Goal: Transaction & Acquisition: Purchase product/service

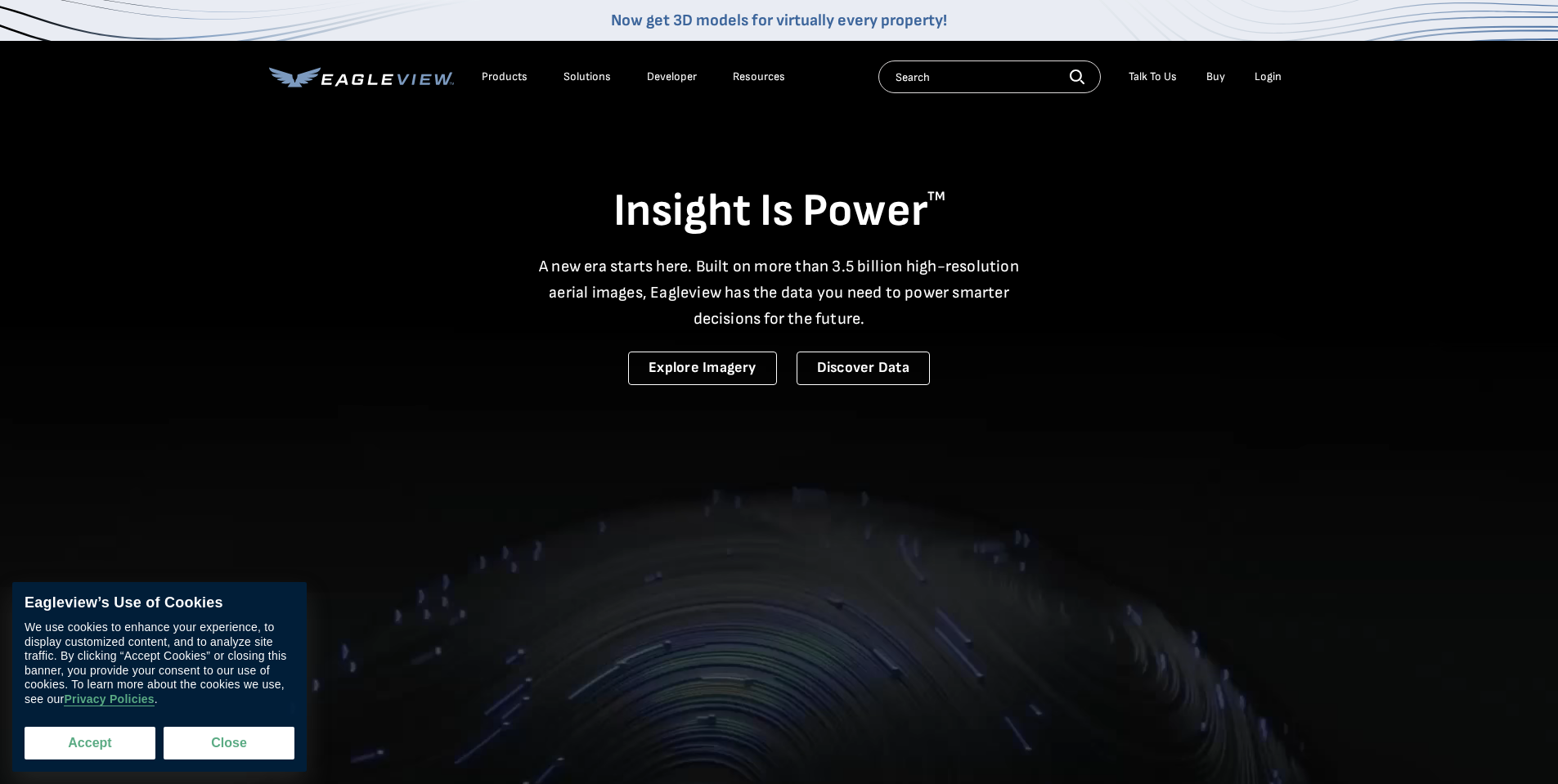
drag, startPoint x: 56, startPoint y: 755, endPoint x: 80, endPoint y: 754, distance: 24.0
click at [59, 756] on button "Accept" at bounding box center [90, 744] width 131 height 33
checkbox input "true"
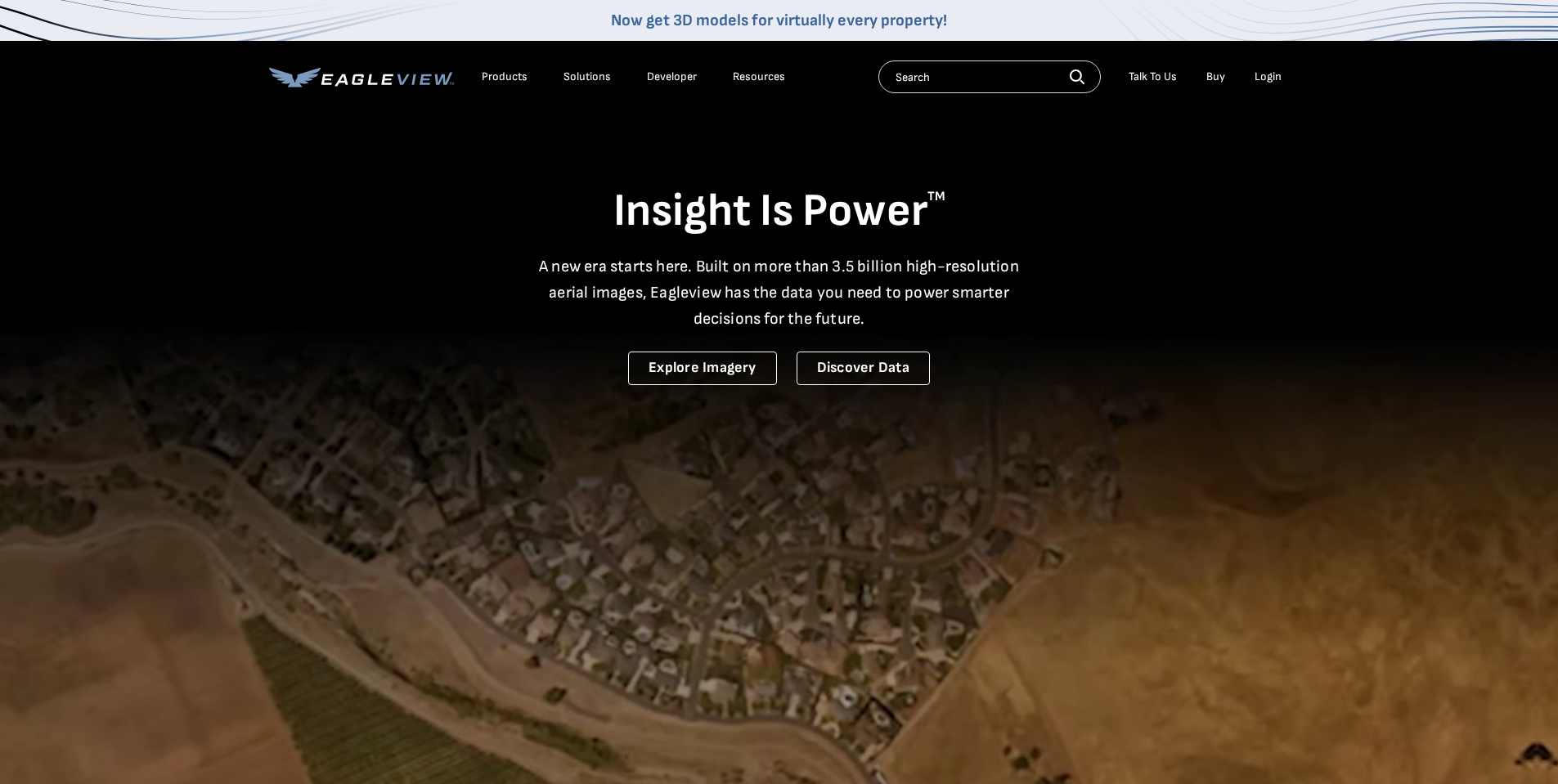
click at [1260, 72] on div "Login" at bounding box center [1268, 77] width 27 height 15
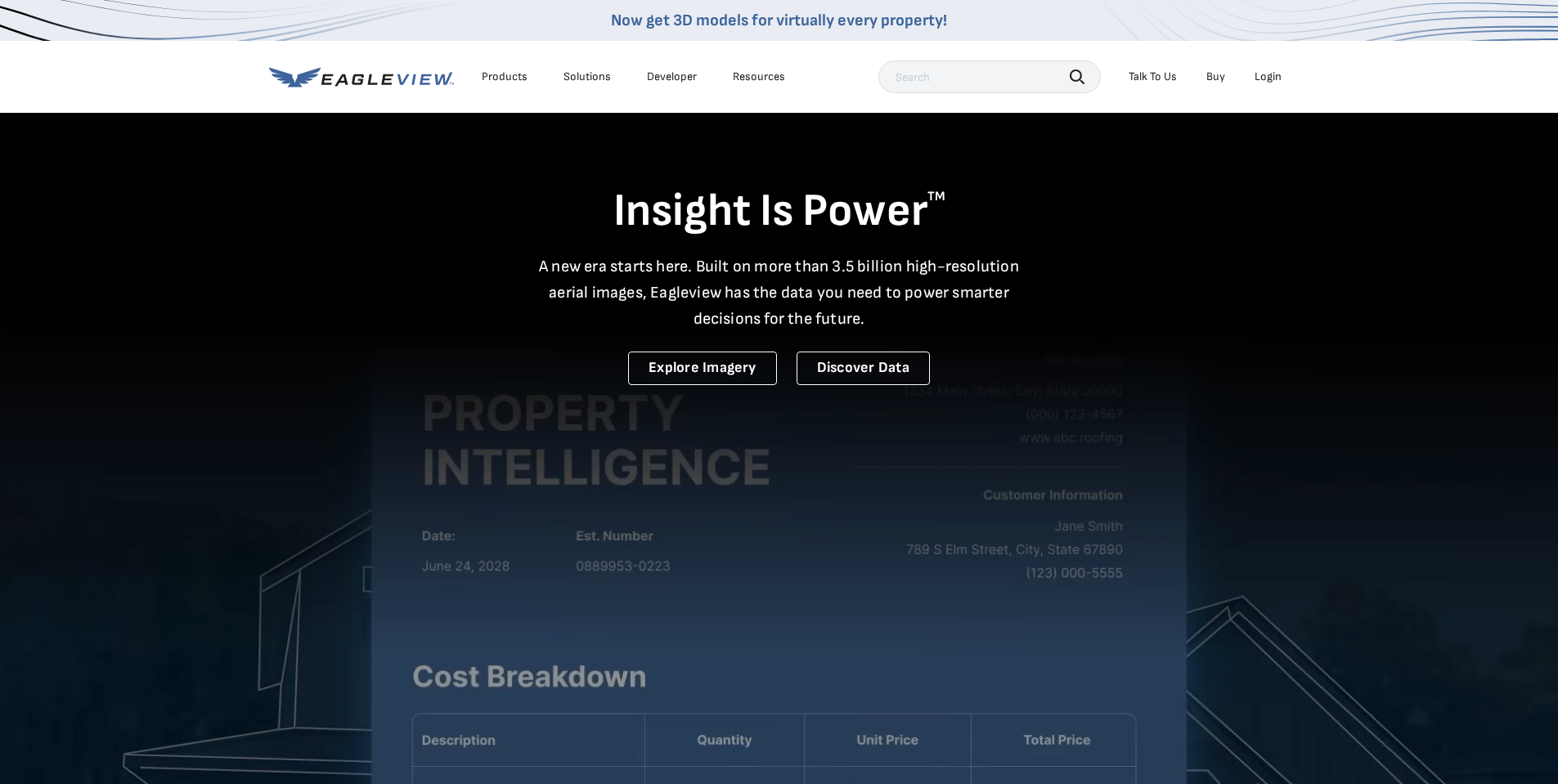
click at [1265, 76] on div "Login" at bounding box center [1268, 77] width 27 height 15
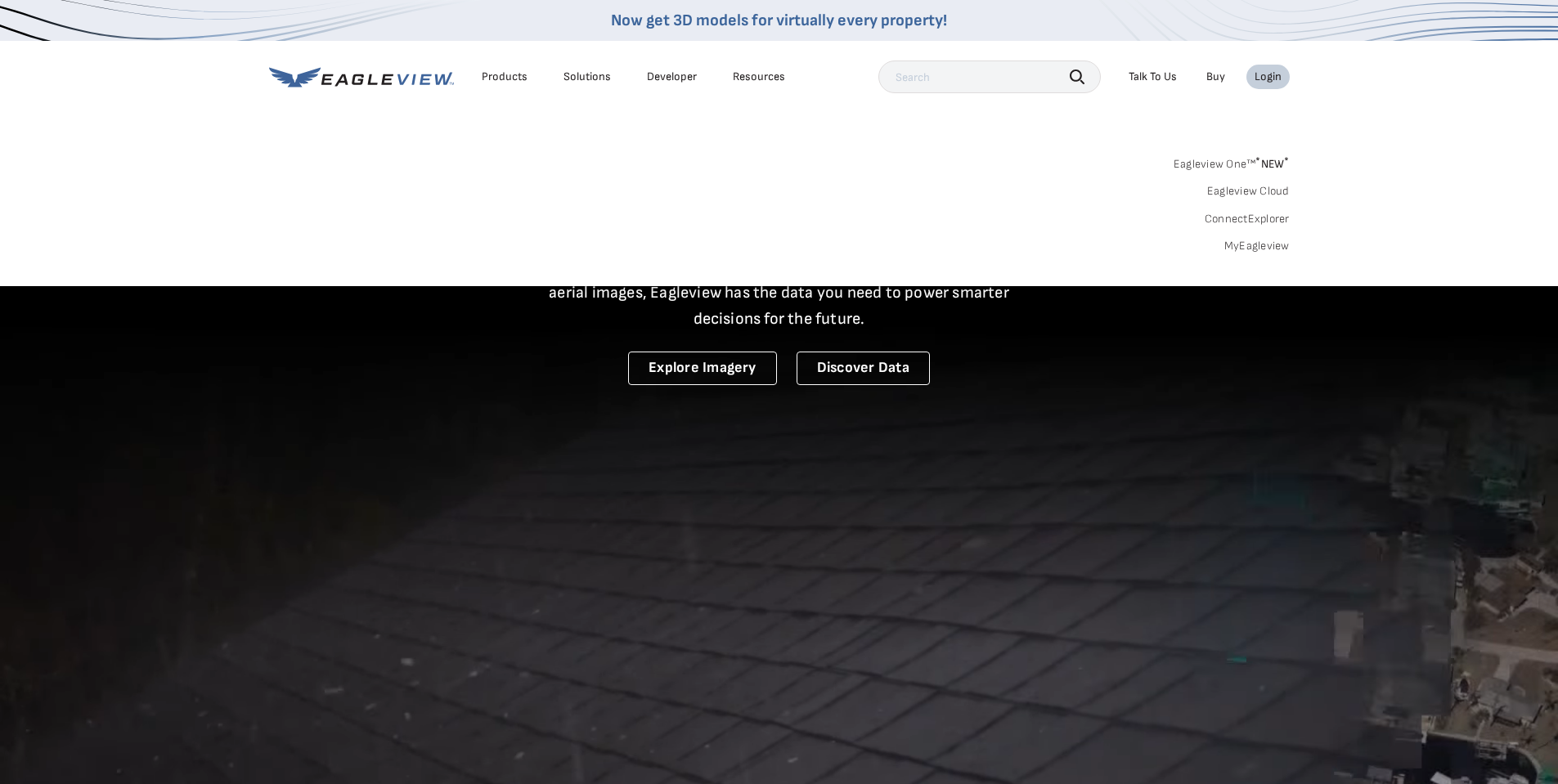
click at [1270, 80] on div "Login" at bounding box center [1268, 77] width 27 height 15
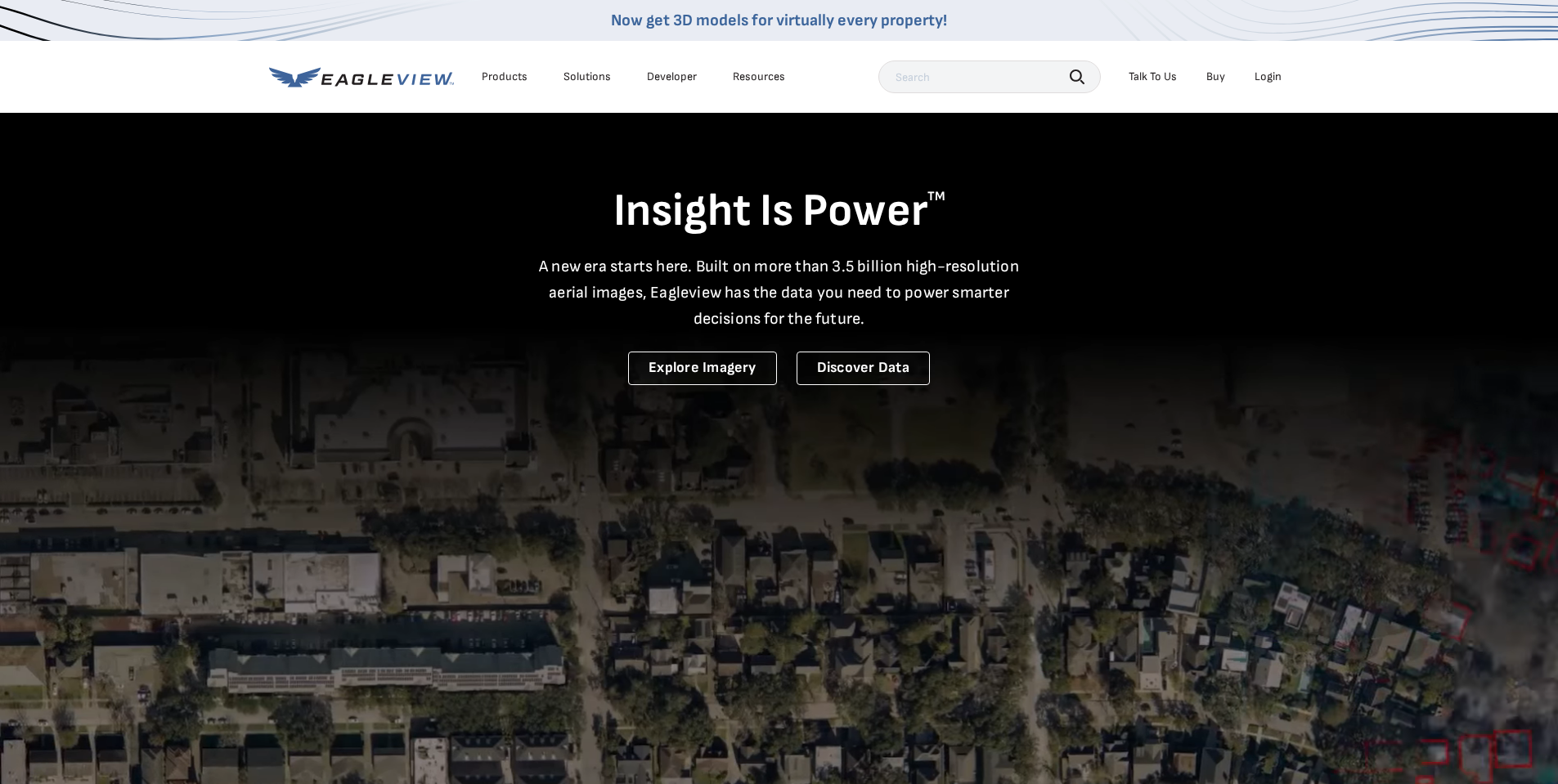
click at [1270, 80] on div "Login" at bounding box center [1268, 77] width 27 height 15
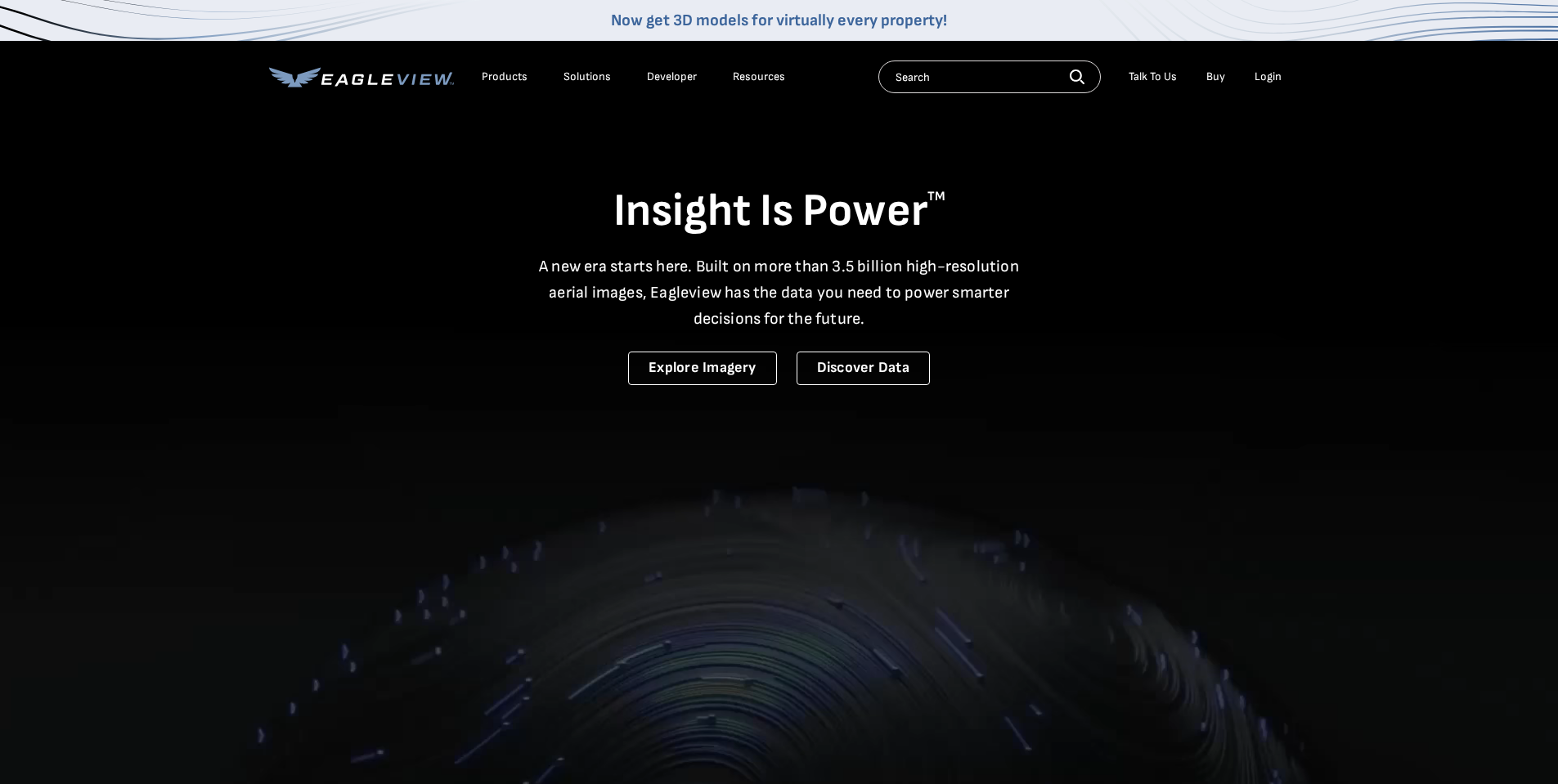
click at [1264, 78] on div "Login" at bounding box center [1268, 77] width 27 height 15
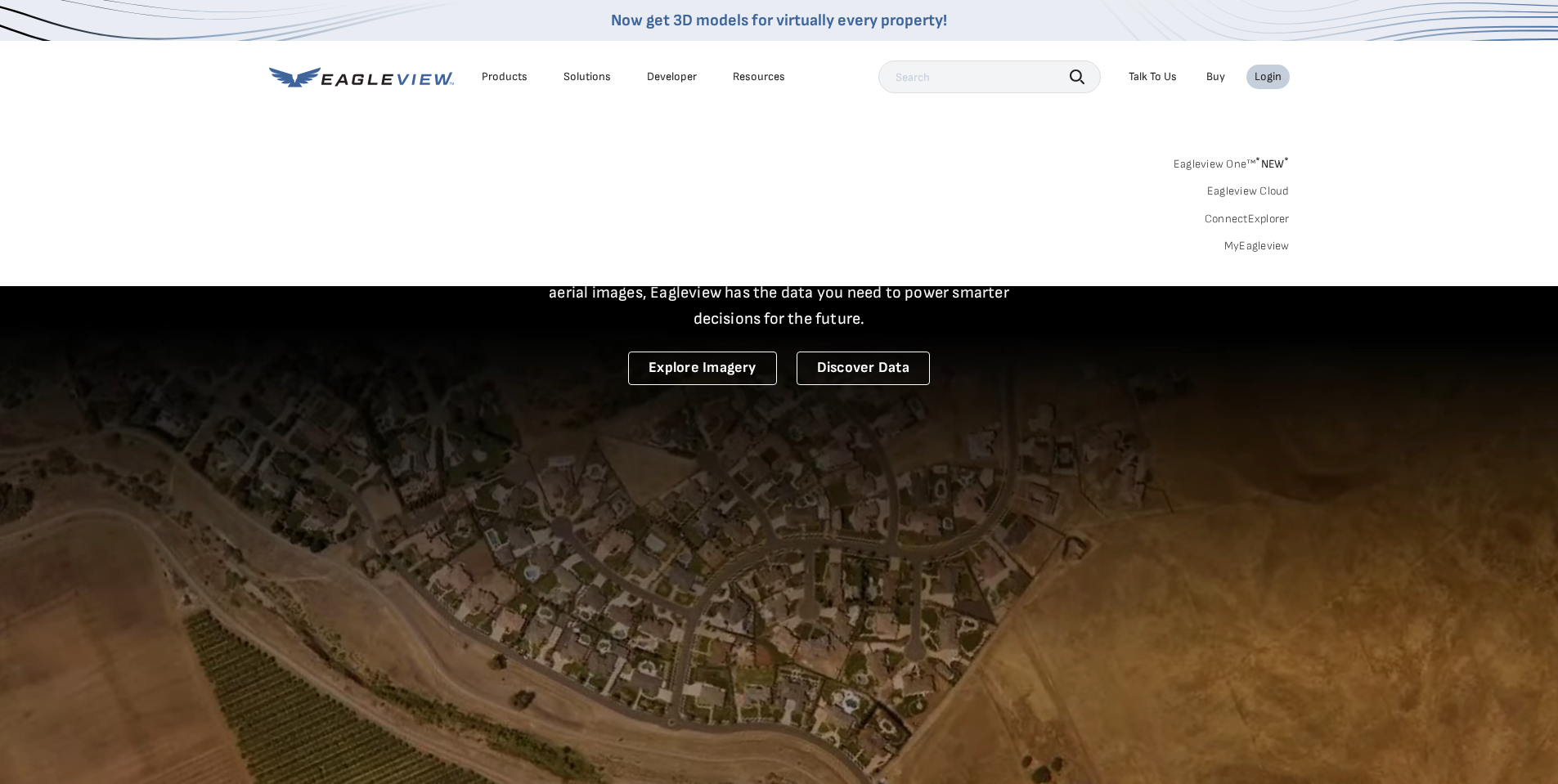
click at [1251, 163] on link "Eagleview One™ * NEW *" at bounding box center [1231, 161] width 116 height 19
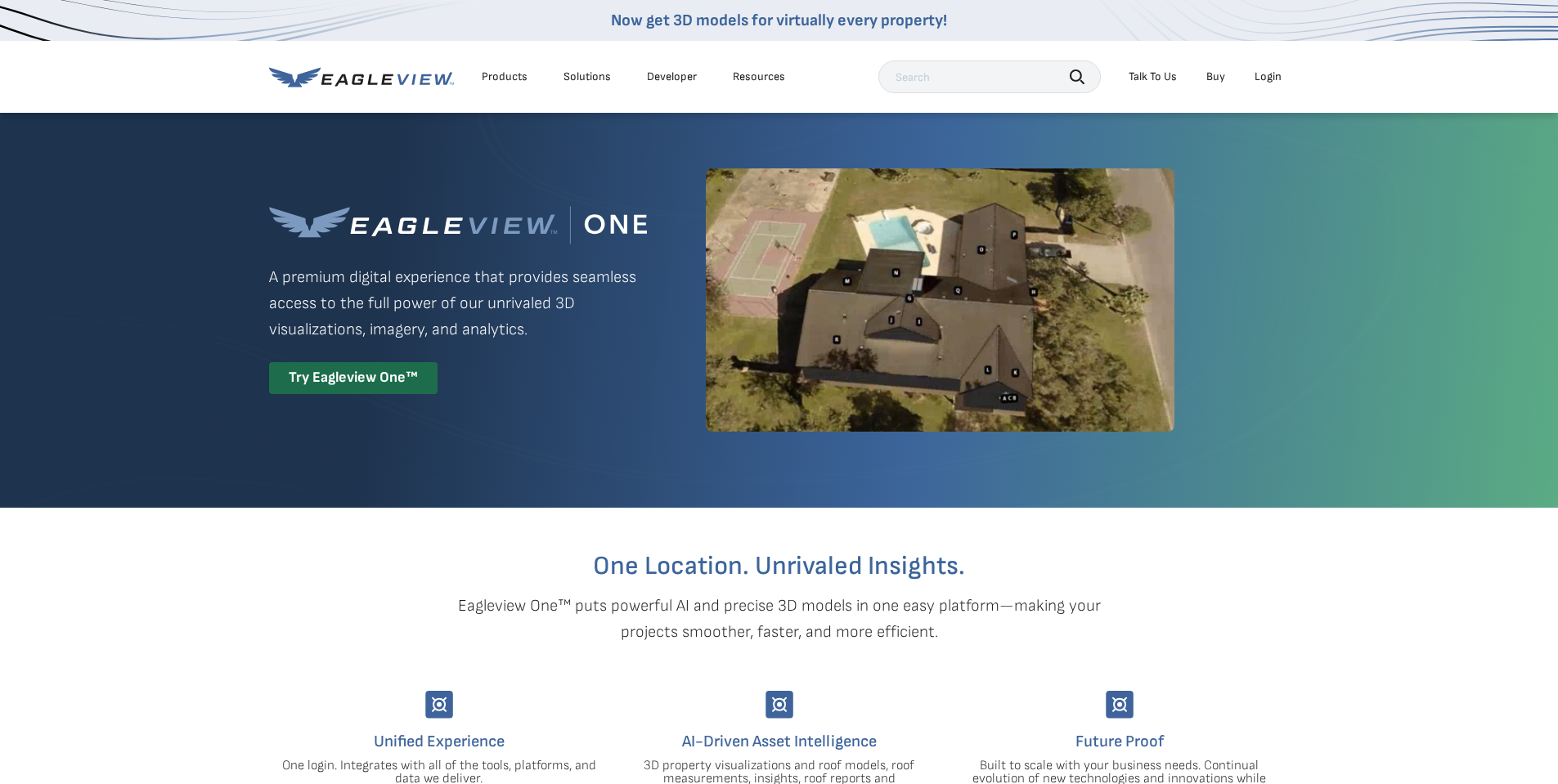
drag, startPoint x: 0, startPoint y: 0, endPoint x: 665, endPoint y: 477, distance: 818.4
click at [665, 477] on div "Eagleview One™ A premium digital experience that provides seamless access to th…" at bounding box center [779, 299] width 1020 height 377
click at [1270, 76] on div "Login" at bounding box center [1268, 77] width 27 height 15
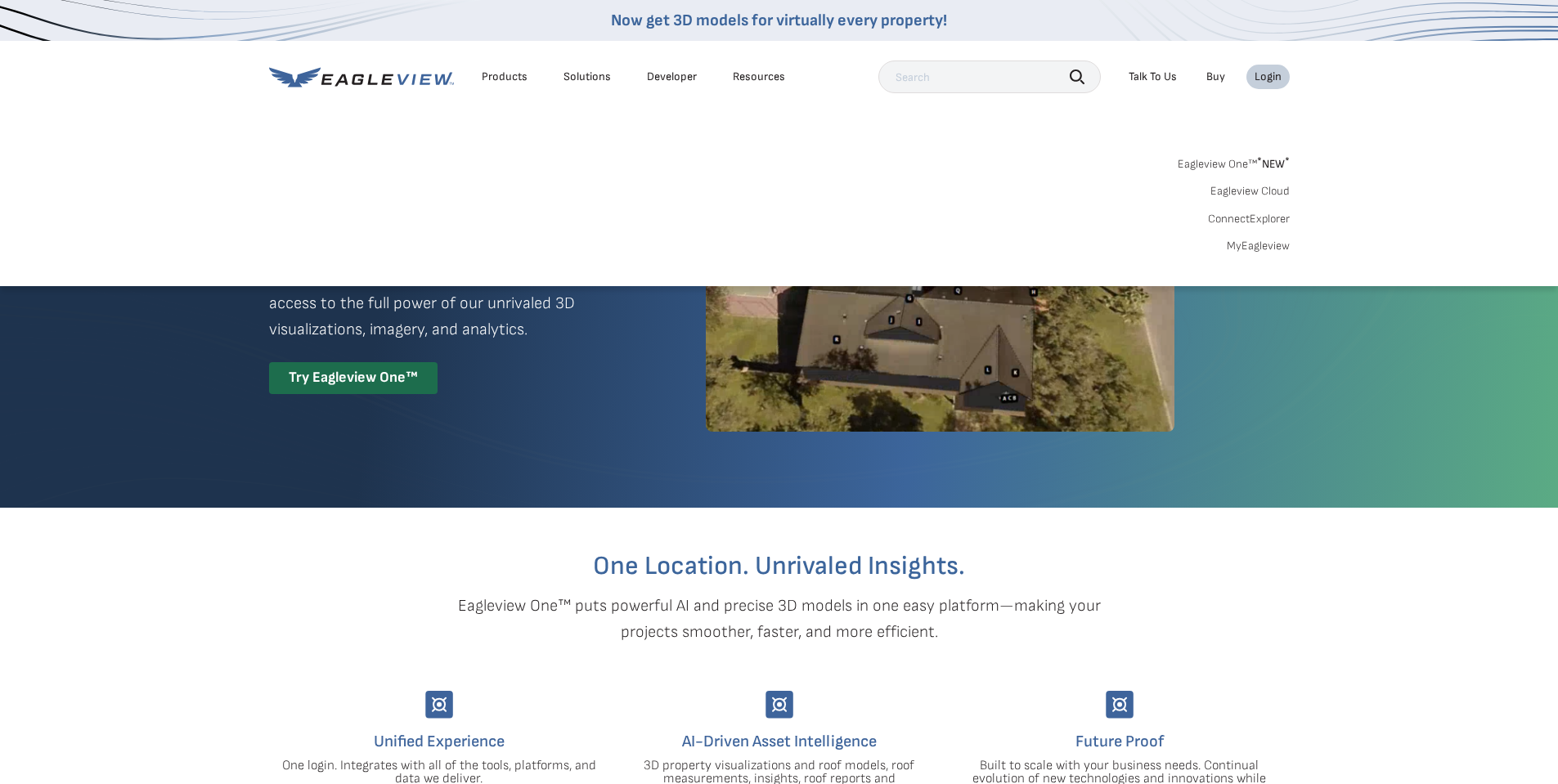
click at [1270, 76] on div "Login" at bounding box center [1268, 77] width 27 height 15
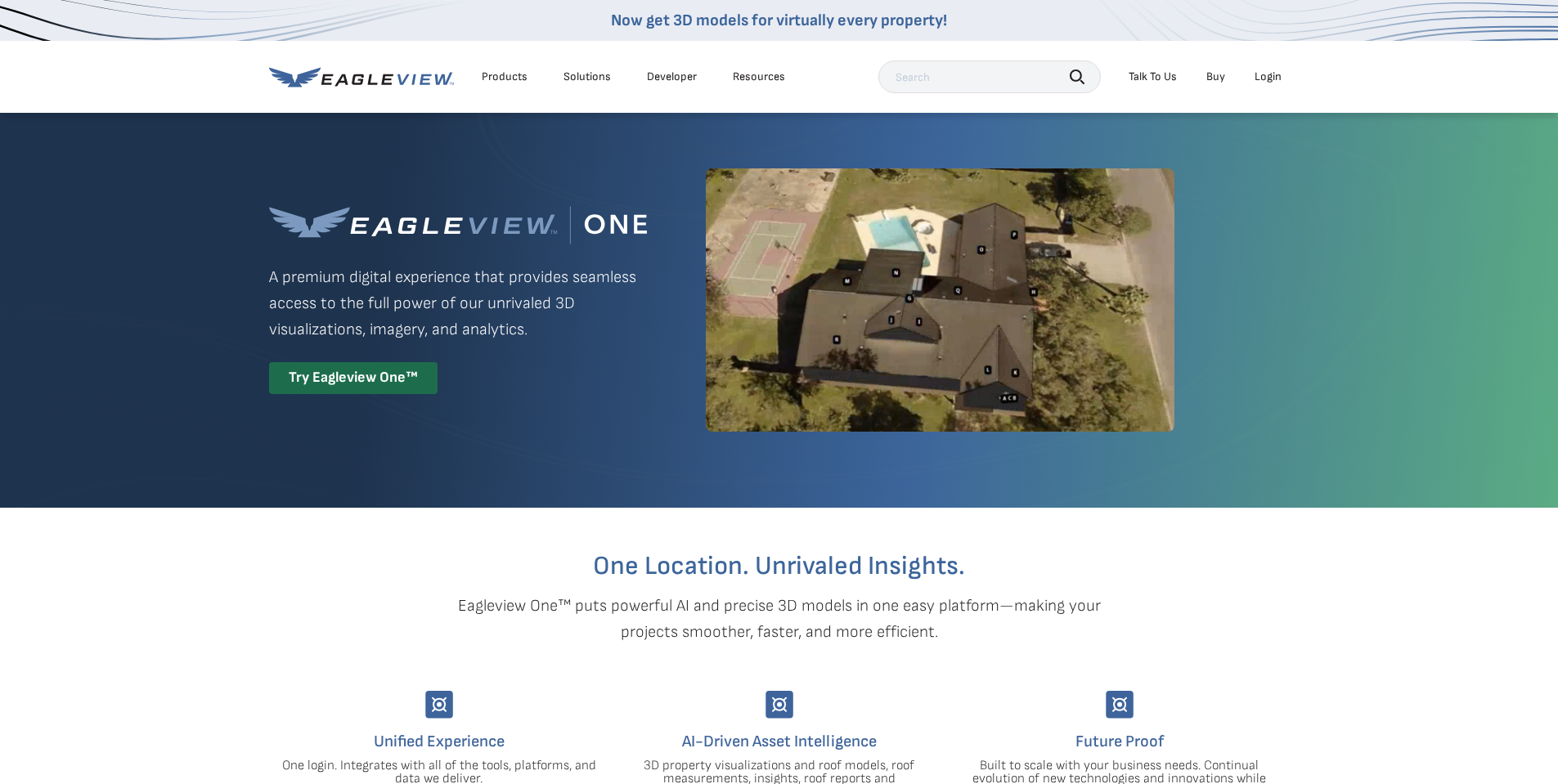
click at [1270, 76] on div "Login" at bounding box center [1268, 77] width 27 height 15
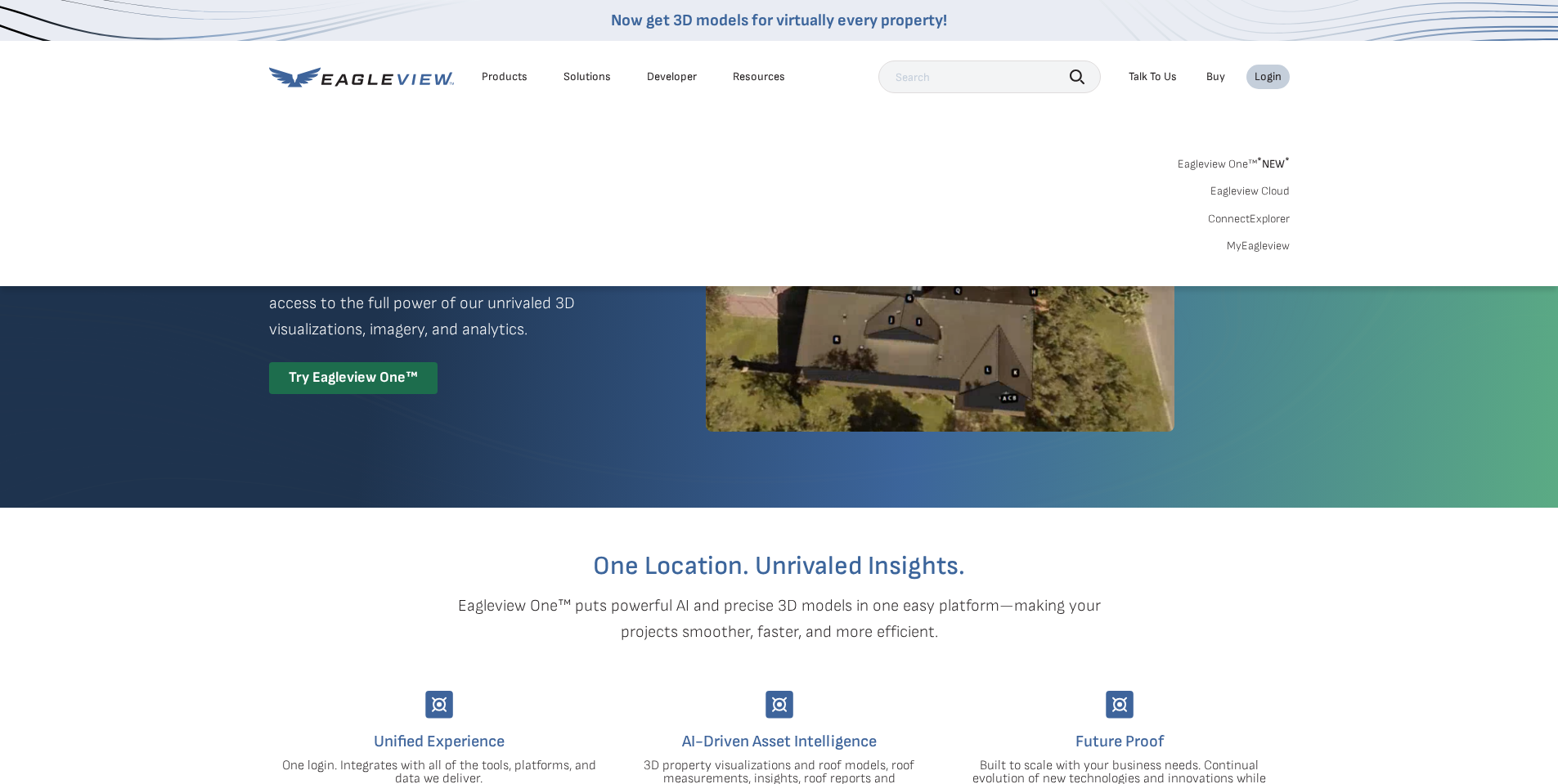
click at [1248, 245] on link "MyEagleview" at bounding box center [1258, 246] width 63 height 15
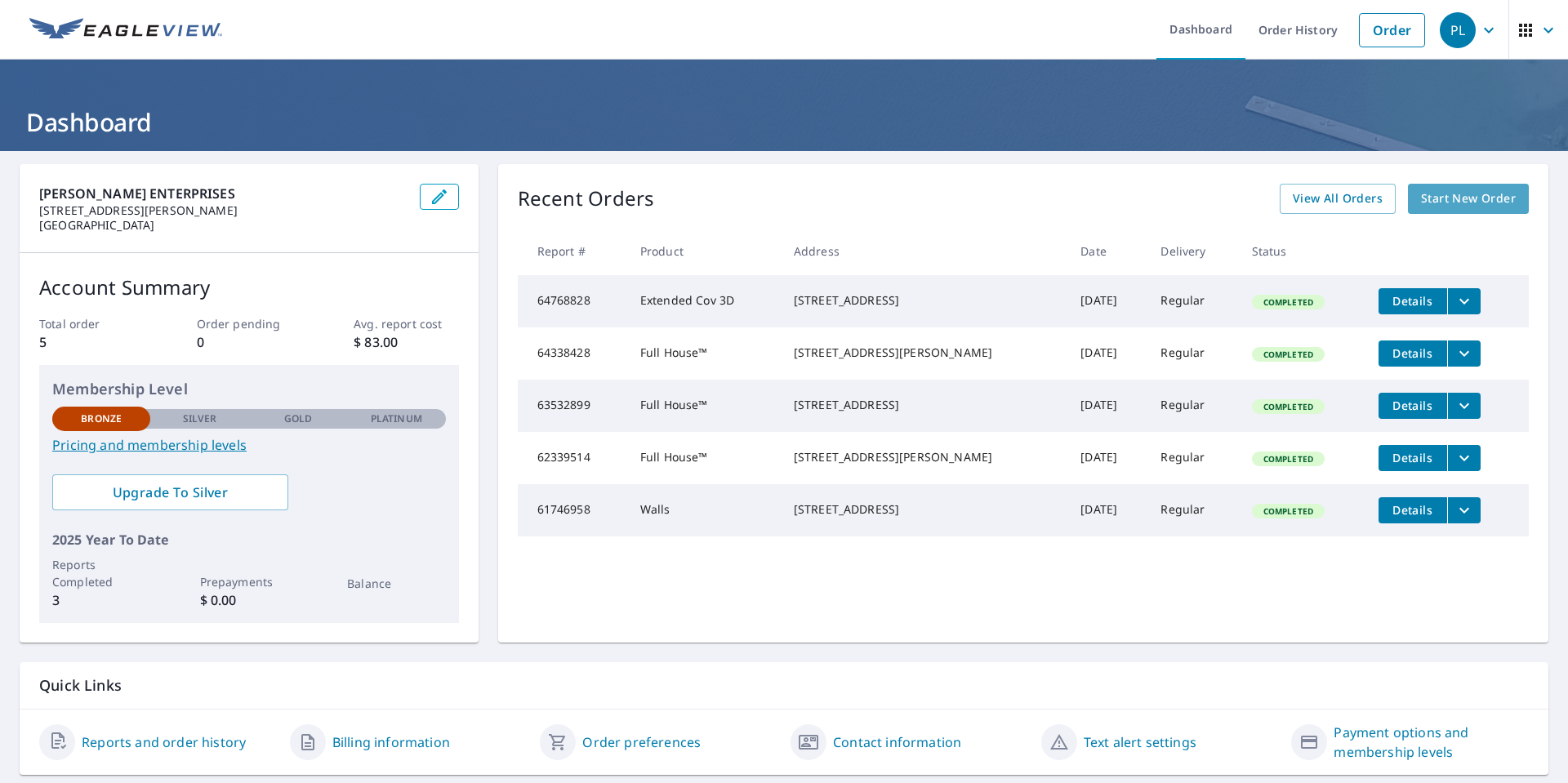
click at [1448, 205] on span "Start New Order" at bounding box center [1469, 198] width 95 height 20
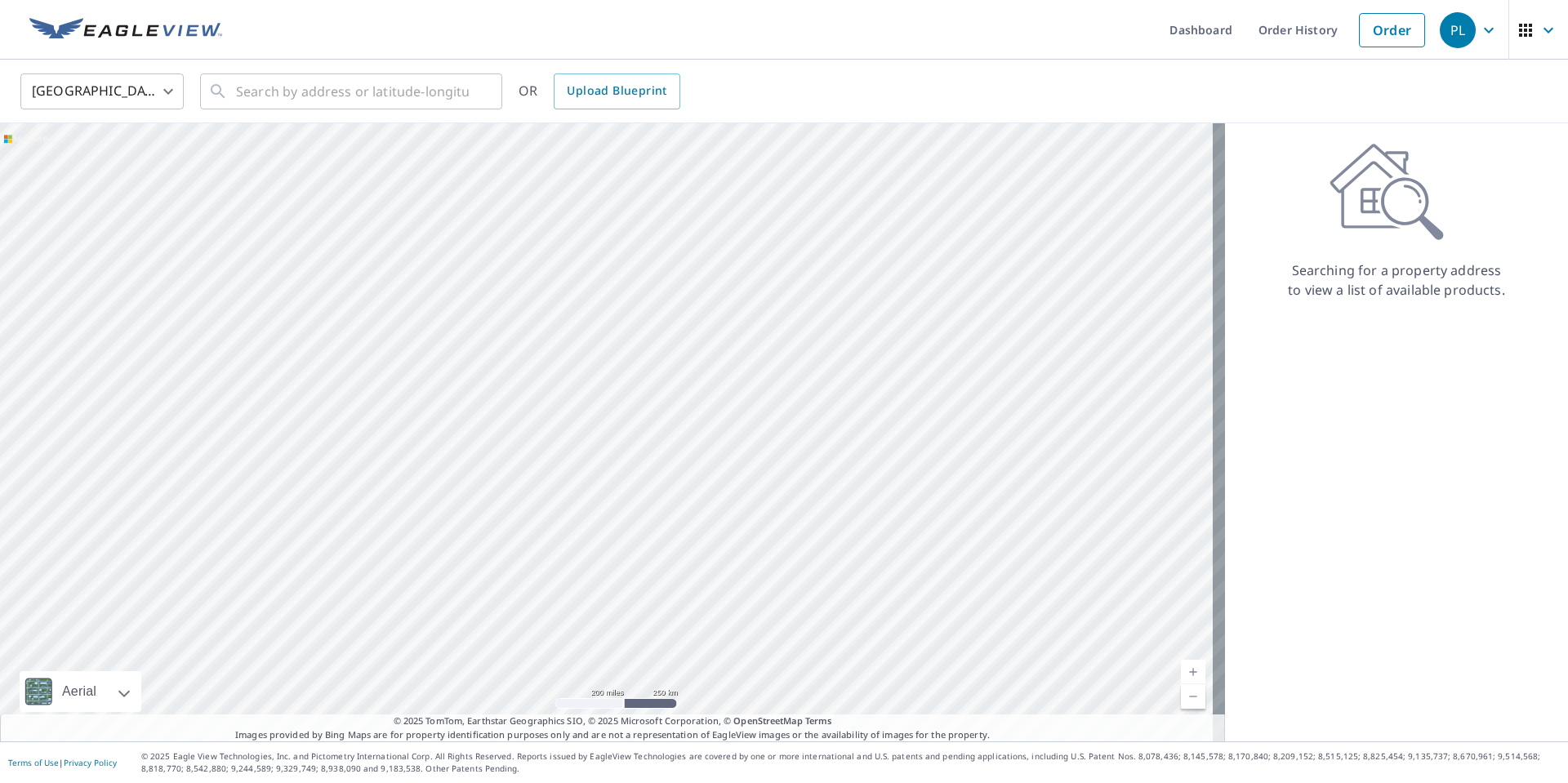
click at [1035, 322] on div at bounding box center [612, 433] width 1225 height 618
click at [1353, 185] on icon at bounding box center [1387, 191] width 114 height 98
click at [401, 91] on input "text" at bounding box center [352, 91] width 232 height 46
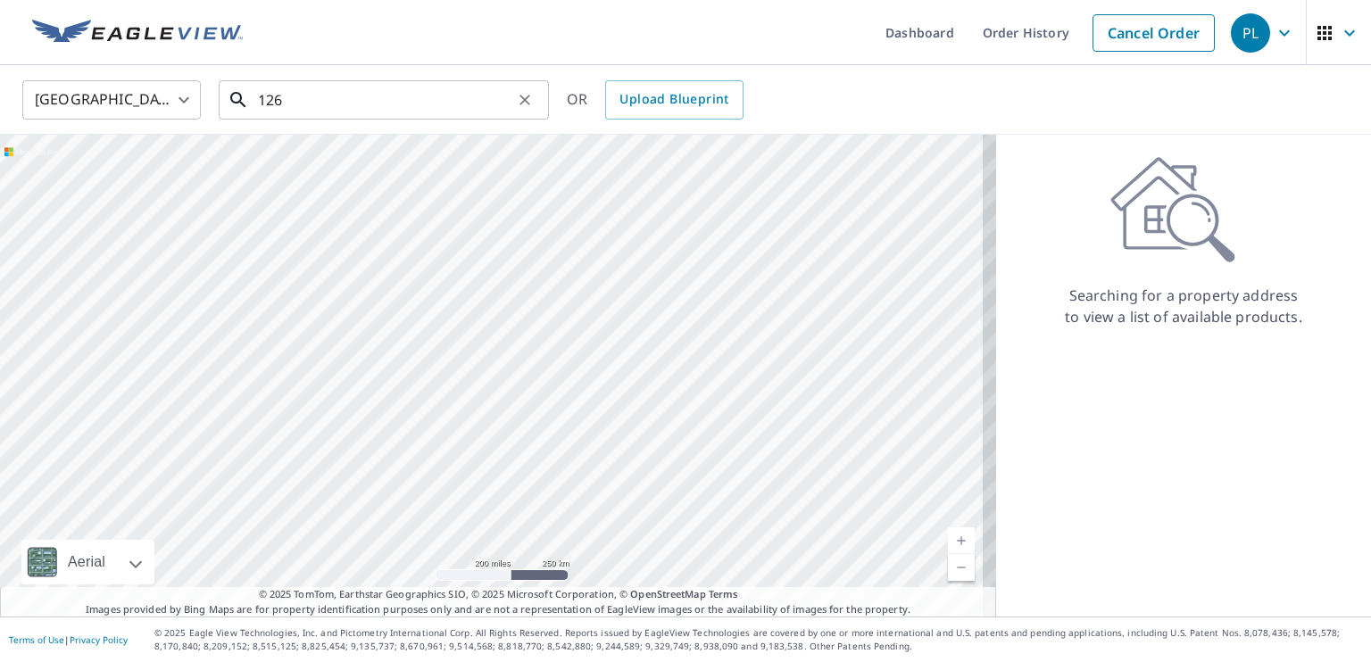
click at [323, 89] on input "126" at bounding box center [385, 100] width 254 height 50
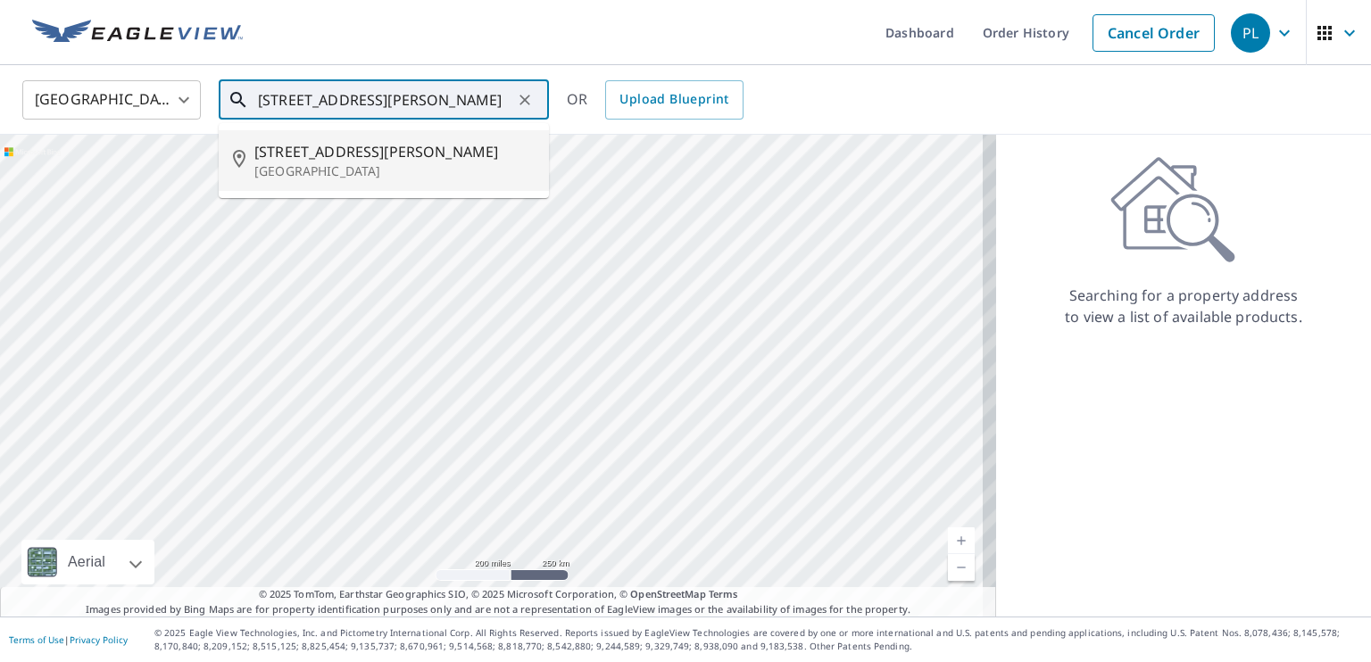
click at [355, 146] on span "[STREET_ADDRESS][PERSON_NAME]" at bounding box center [394, 151] width 280 height 21
type input "[STREET_ADDRESS][PERSON_NAME]"
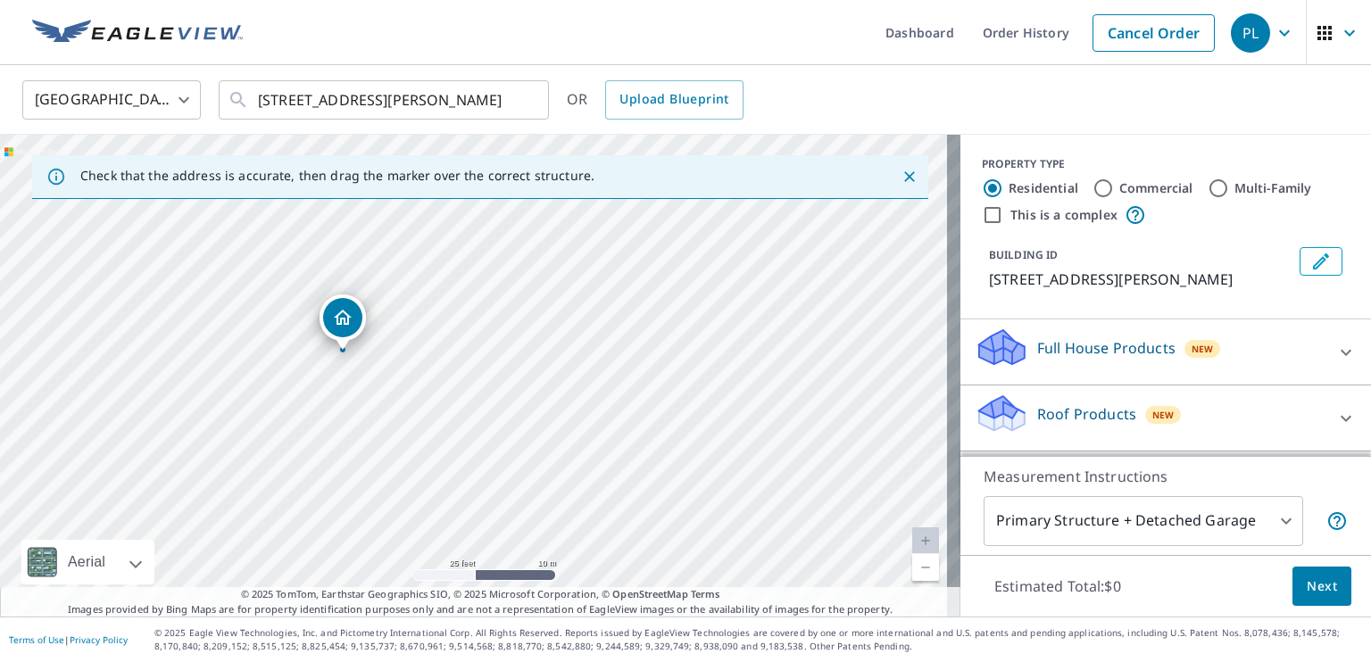
click at [346, 321] on icon "Dropped pin, building 1, Residential property, 126 Ann St Meriden, CT 06450" at bounding box center [342, 317] width 21 height 21
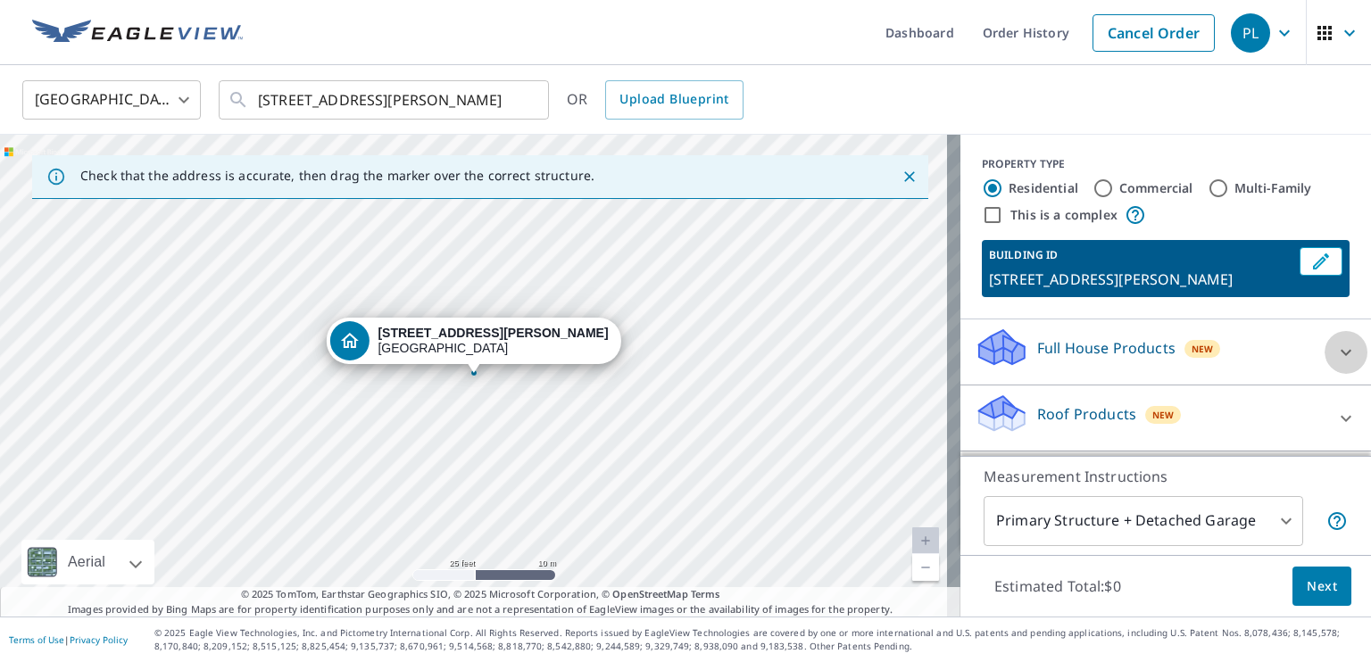
click at [1336, 346] on icon at bounding box center [1346, 352] width 21 height 21
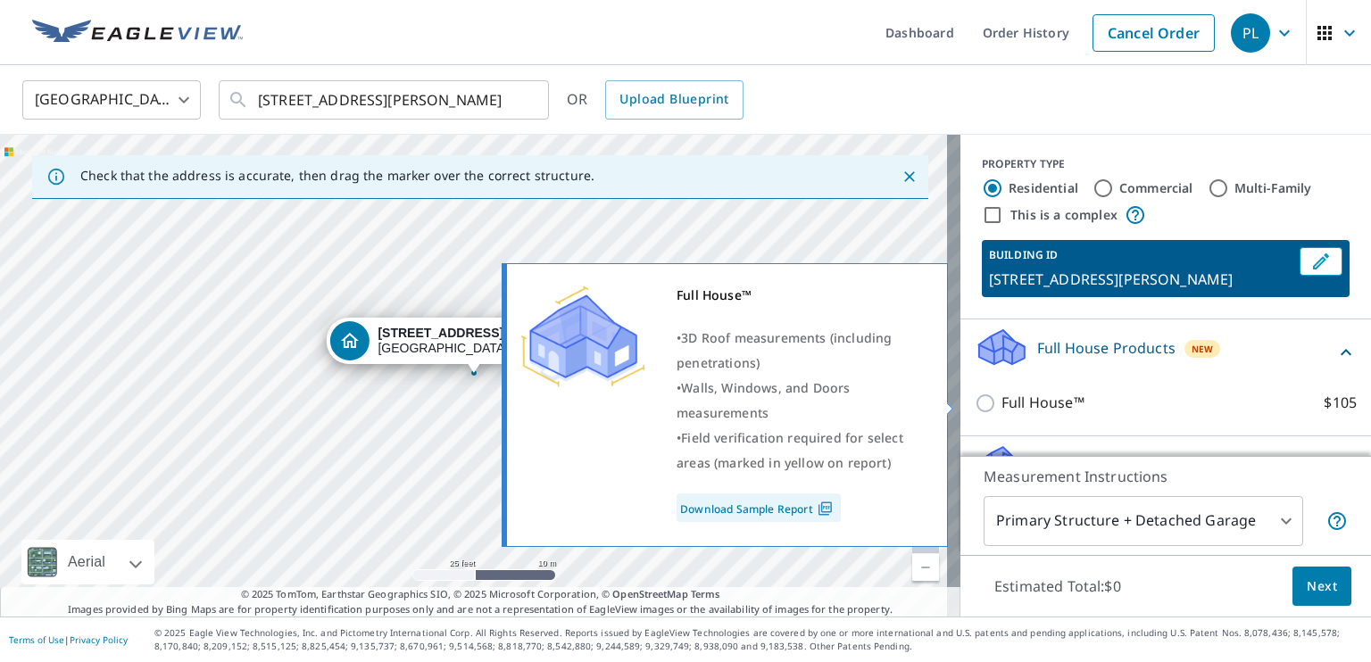
click at [975, 401] on input "Full House™ $105" at bounding box center [988, 403] width 27 height 21
checkbox input "true"
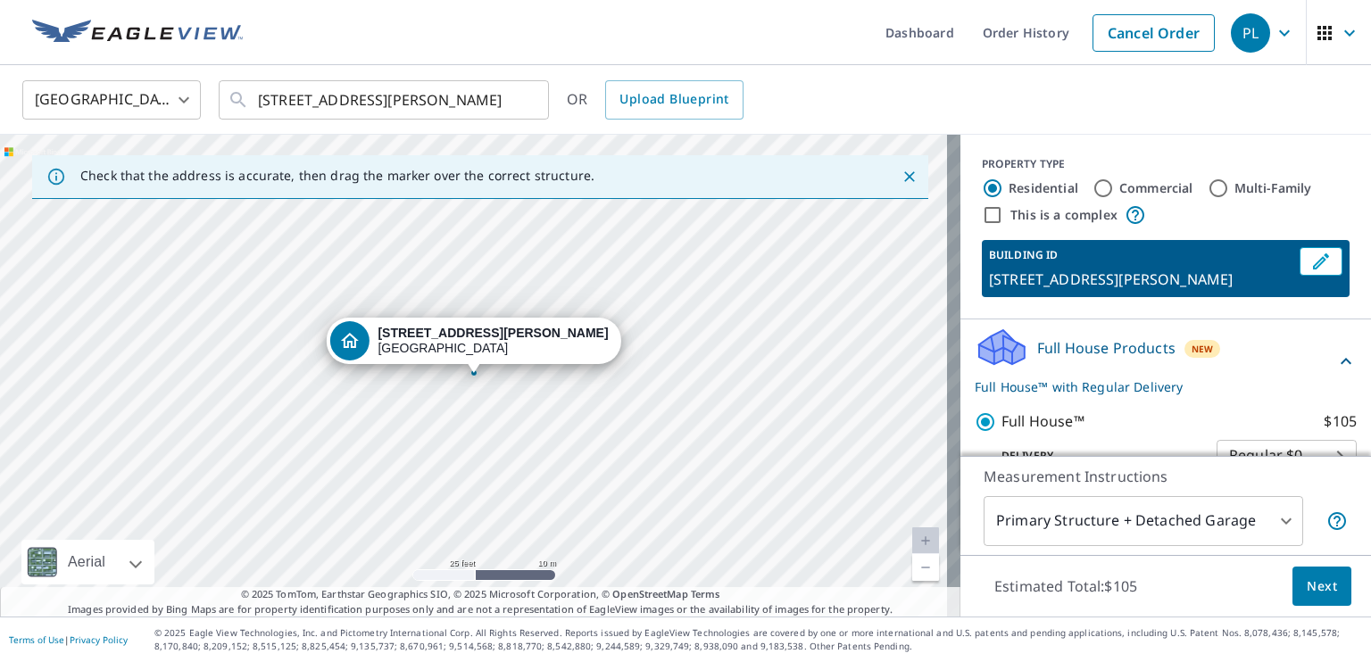
click at [1307, 580] on span "Next" at bounding box center [1322, 587] width 30 height 22
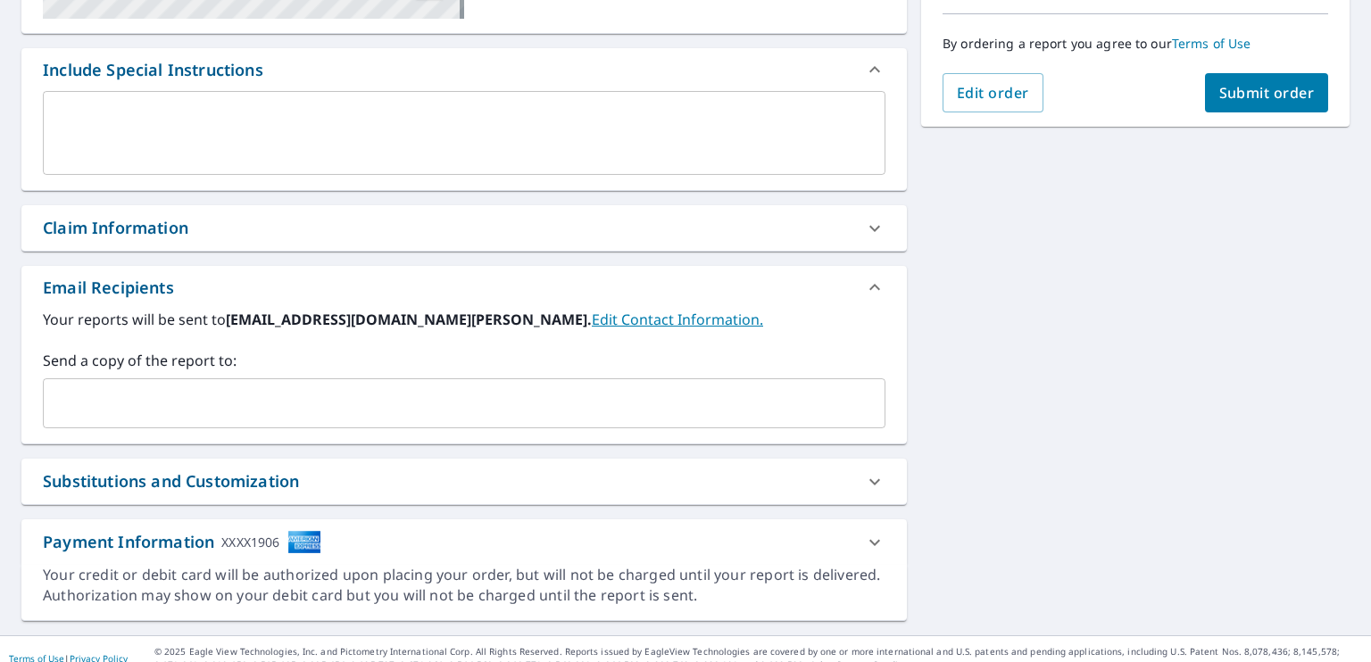
scroll to position [460, 0]
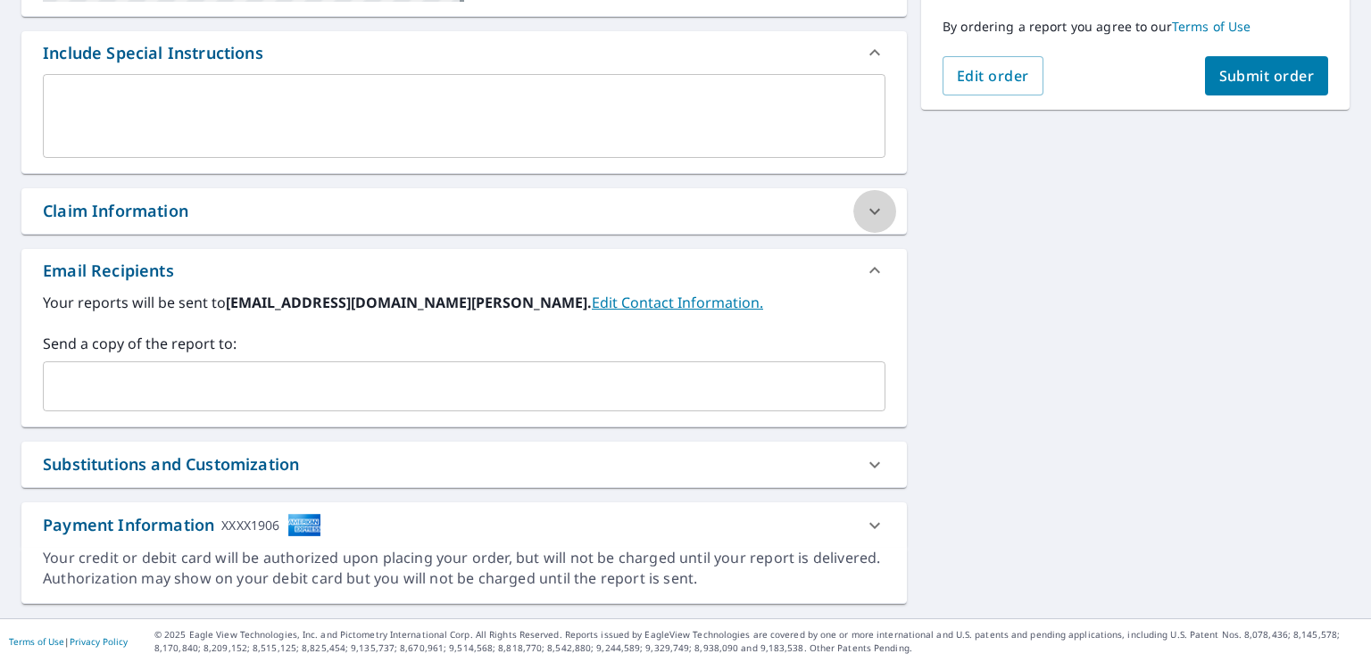
click at [865, 209] on icon at bounding box center [874, 211] width 21 height 21
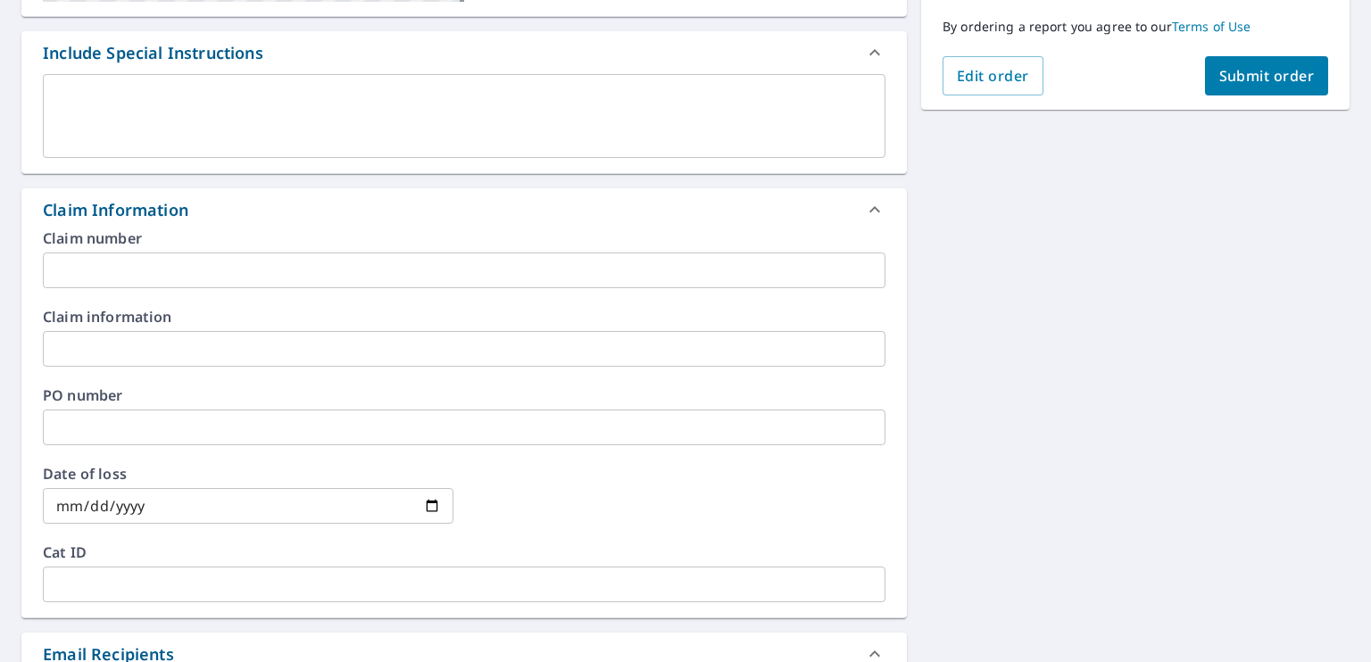
click at [434, 267] on input "text" at bounding box center [464, 271] width 843 height 36
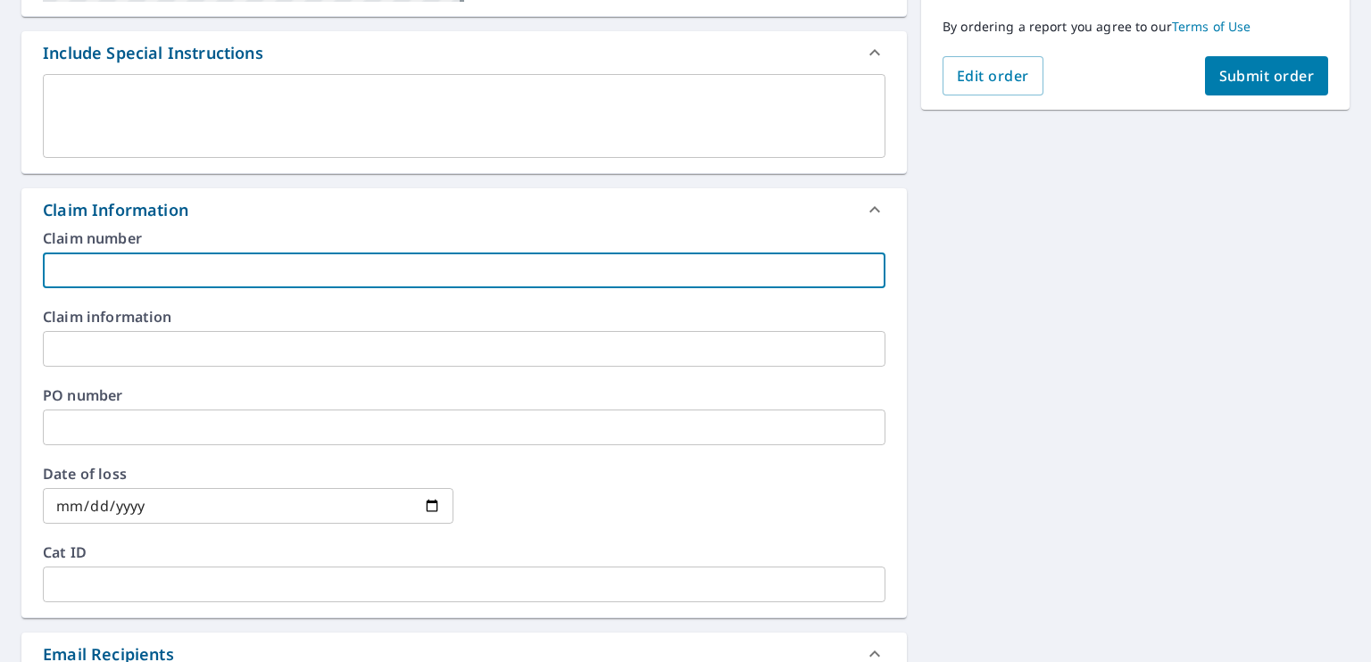
click at [156, 271] on input "text" at bounding box center [464, 271] width 843 height 36
paste input "PP0021162303"
type input "PP0021162303"
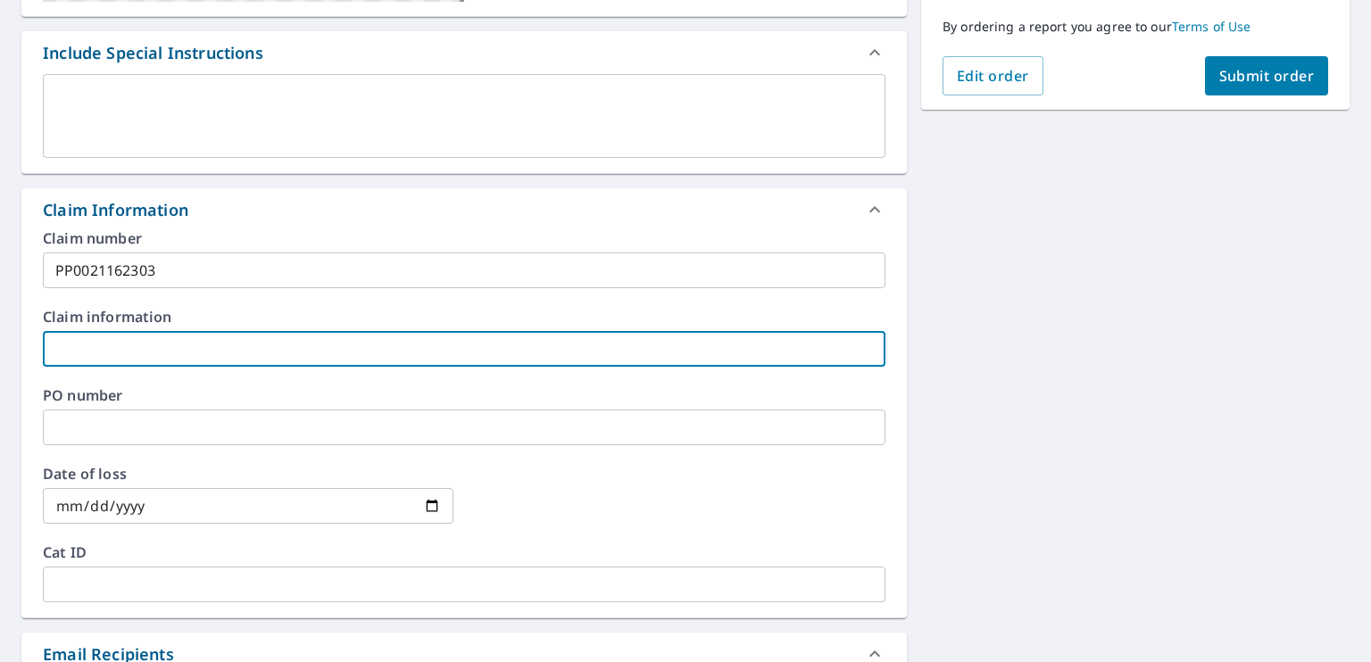
click at [96, 351] on input "text" at bounding box center [464, 349] width 843 height 36
type input "The Hartford"
click at [107, 424] on input "text" at bounding box center [464, 428] width 843 height 36
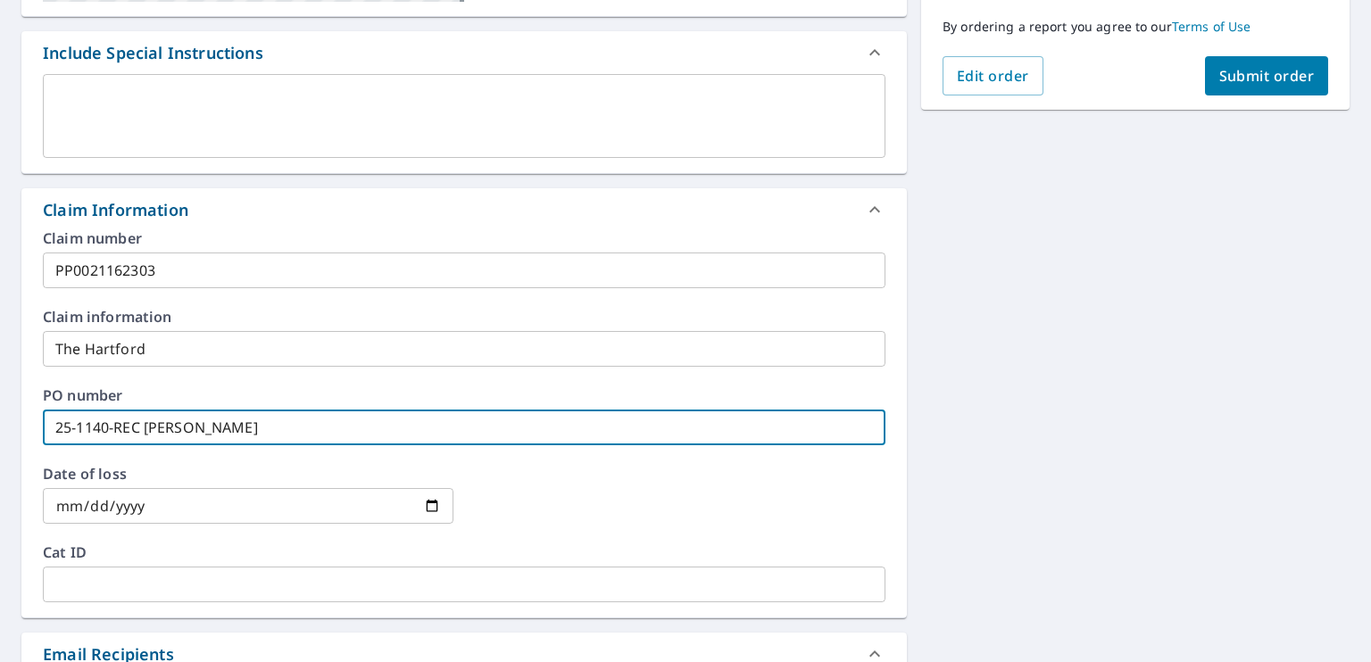
type input "25-1140-REC [PERSON_NAME]"
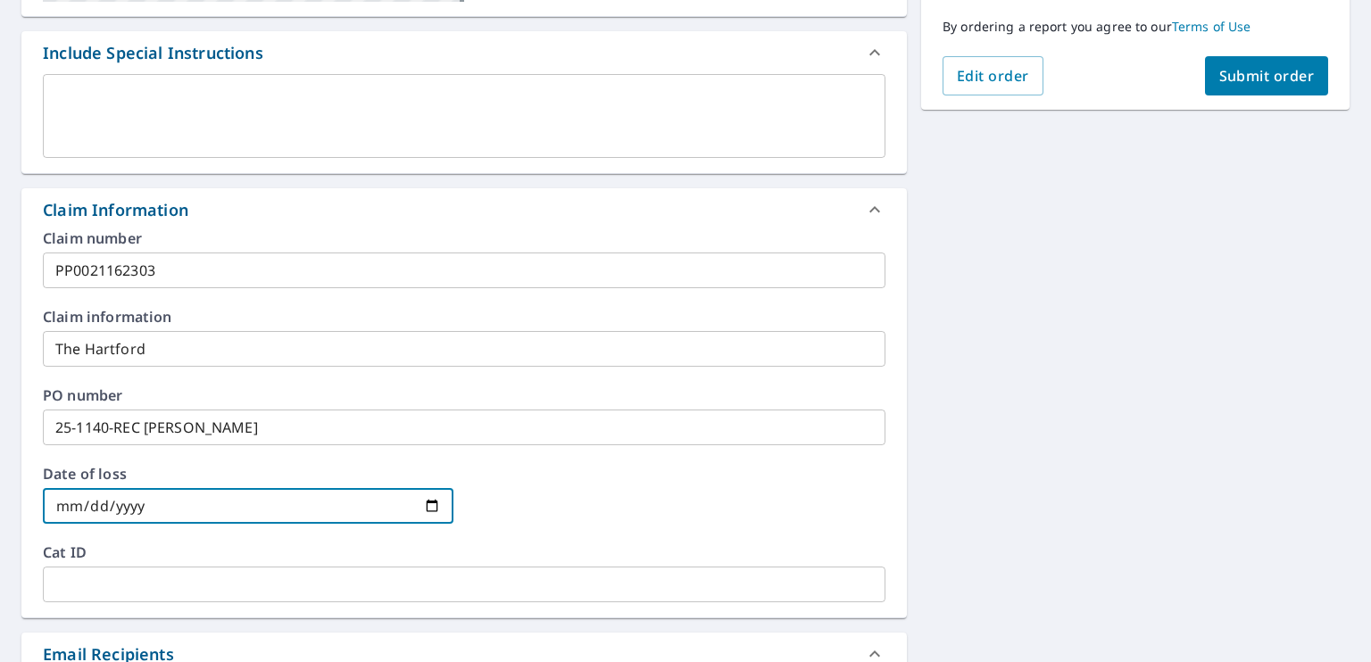
click at [154, 507] on input "date" at bounding box center [248, 506] width 411 height 36
type input "[DATE]"
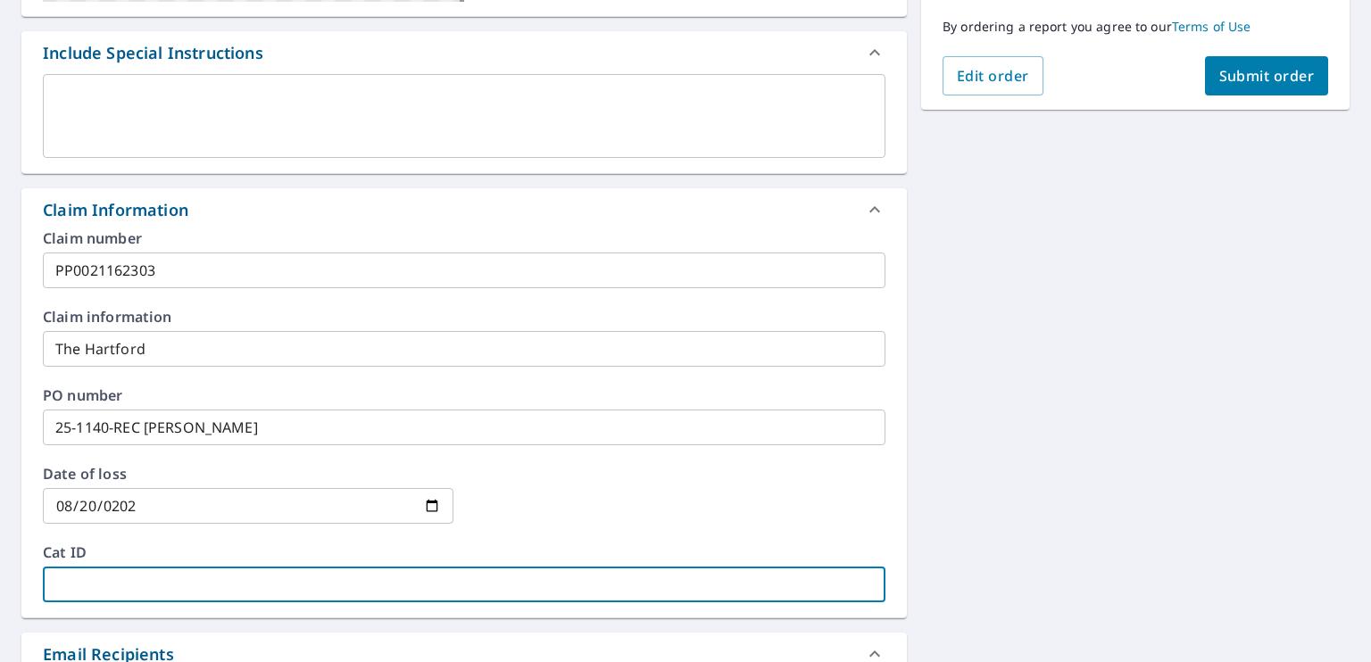
click at [241, 595] on input "text" at bounding box center [464, 585] width 843 height 36
type input "NA"
click at [562, 522] on div at bounding box center [680, 506] width 411 height 79
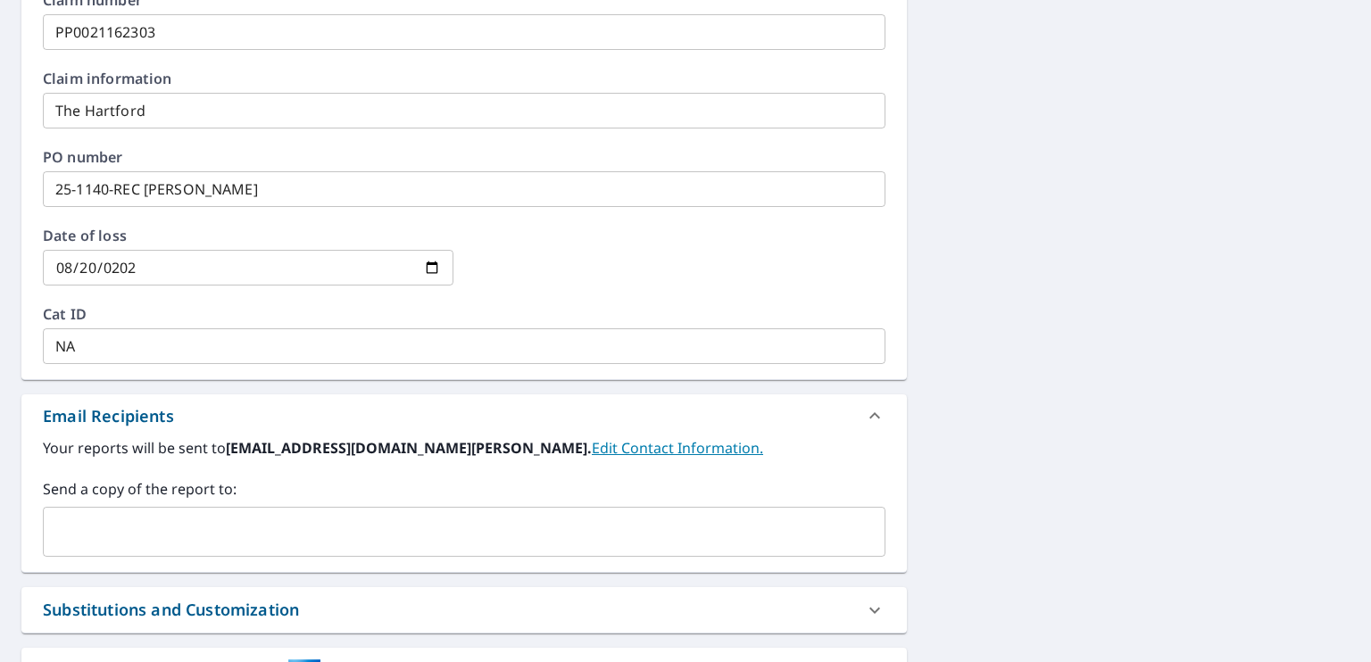
scroll to position [728, 0]
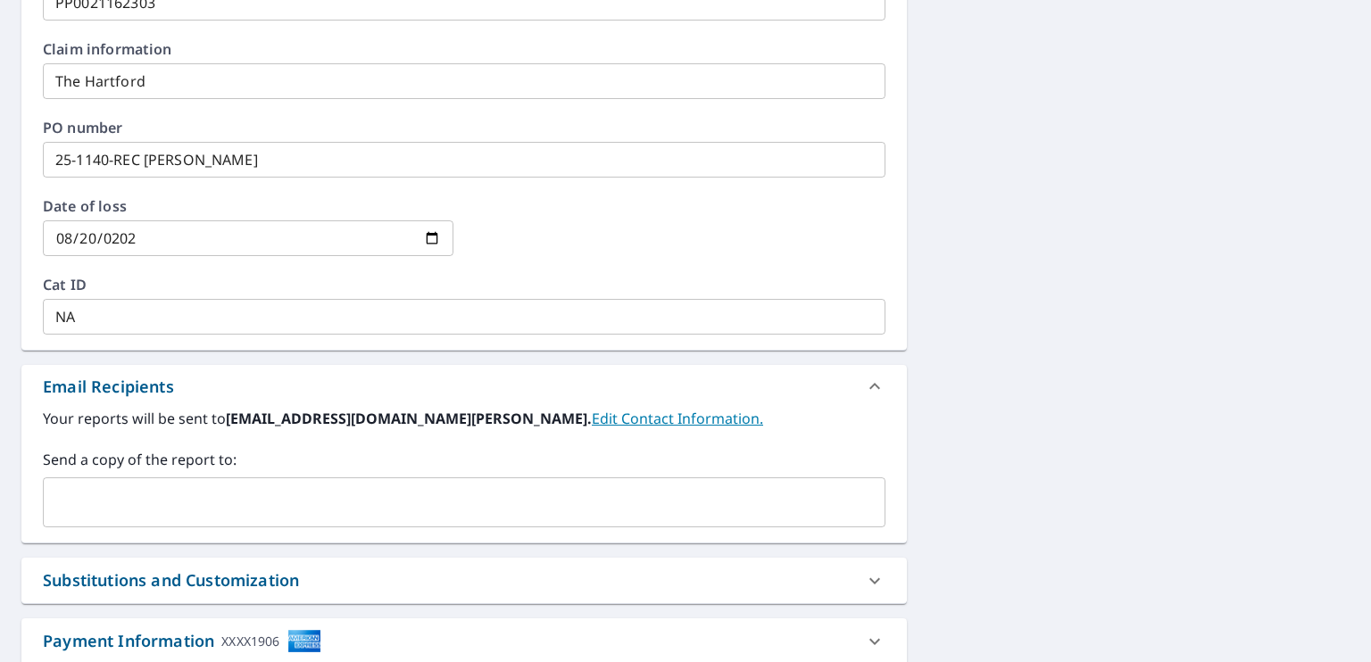
click at [296, 500] on input "text" at bounding box center [451, 503] width 800 height 34
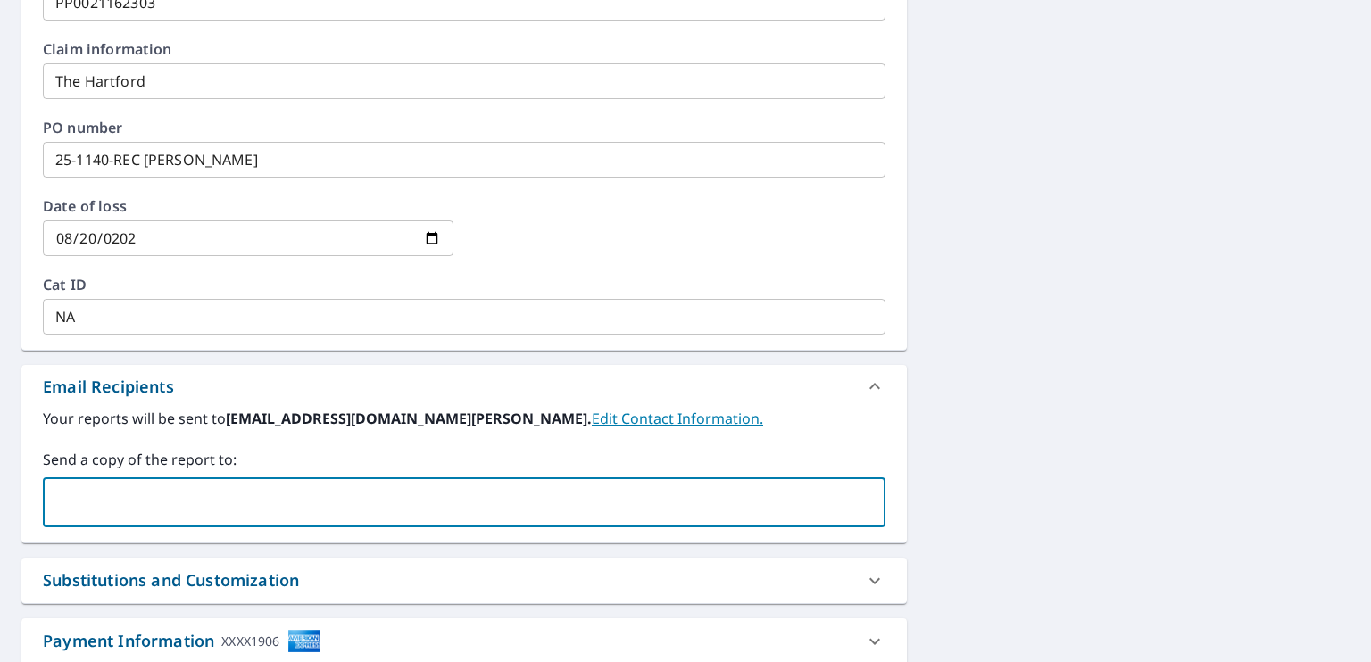
type input "[PERSON_NAME][EMAIL_ADDRESS][DOMAIN_NAME][PERSON_NAME]"
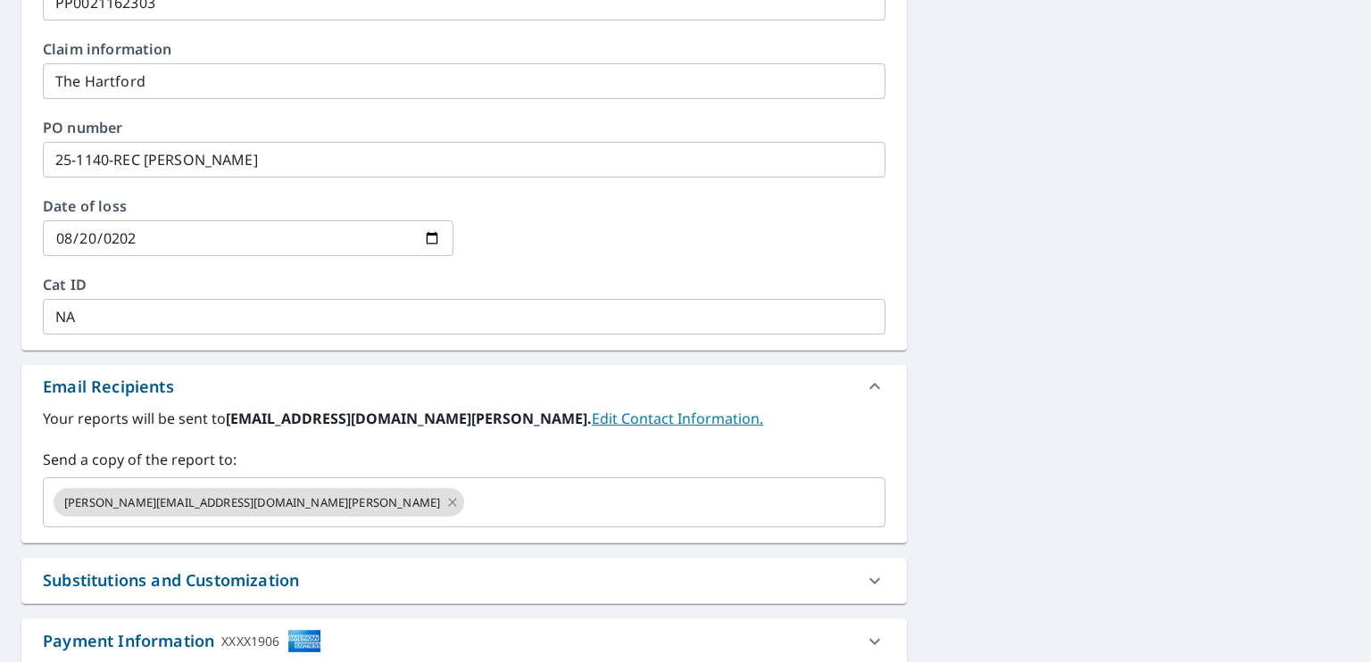
click at [599, 460] on label "Send a copy of the report to:" at bounding box center [464, 459] width 843 height 21
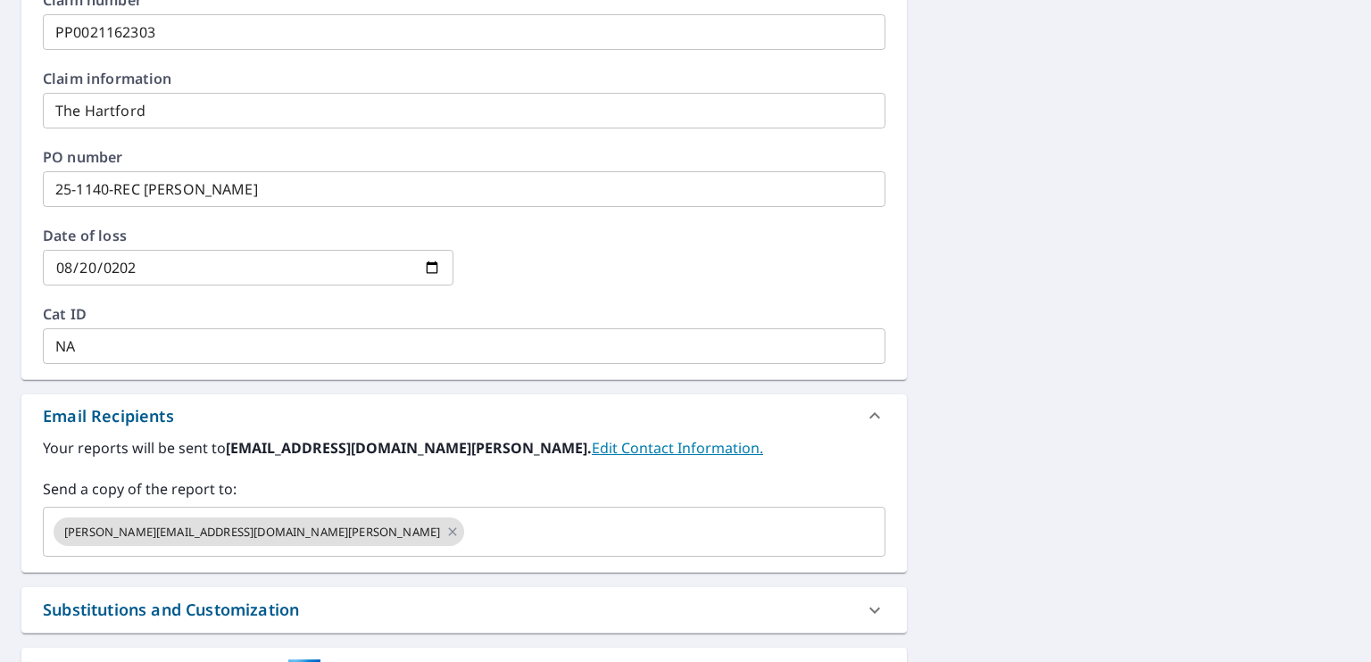
scroll to position [804, 0]
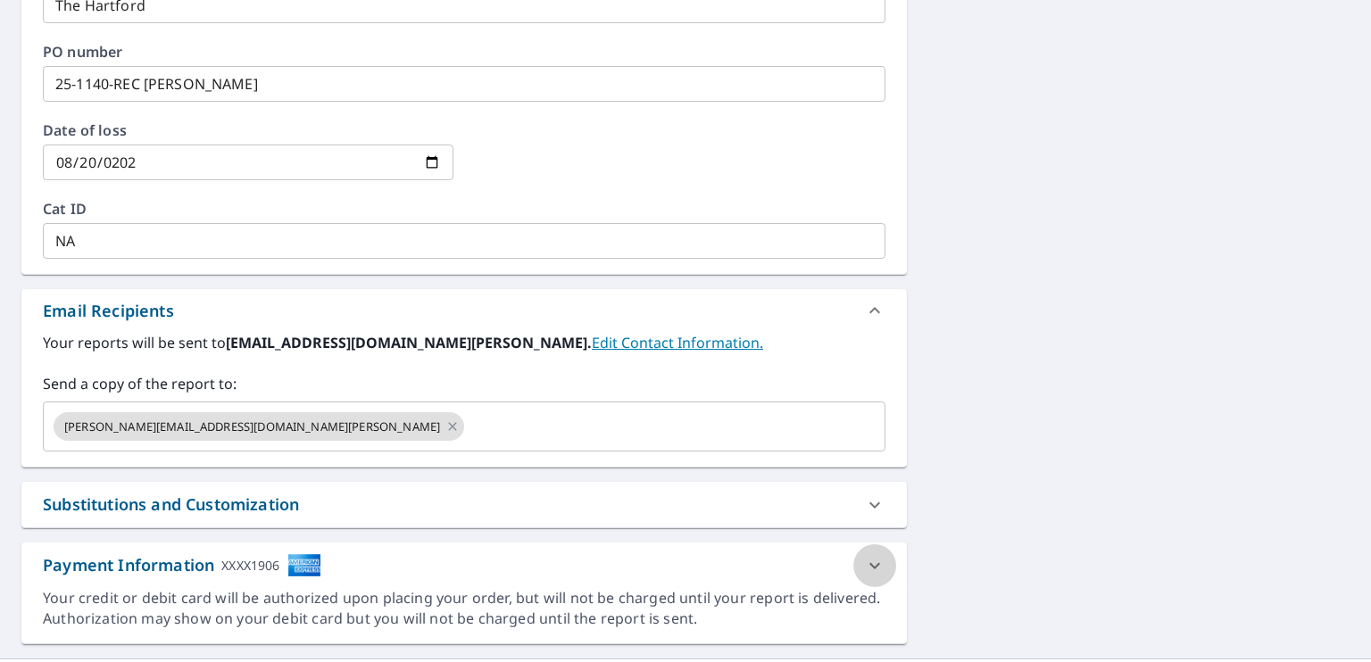
click at [870, 562] on icon at bounding box center [875, 565] width 11 height 6
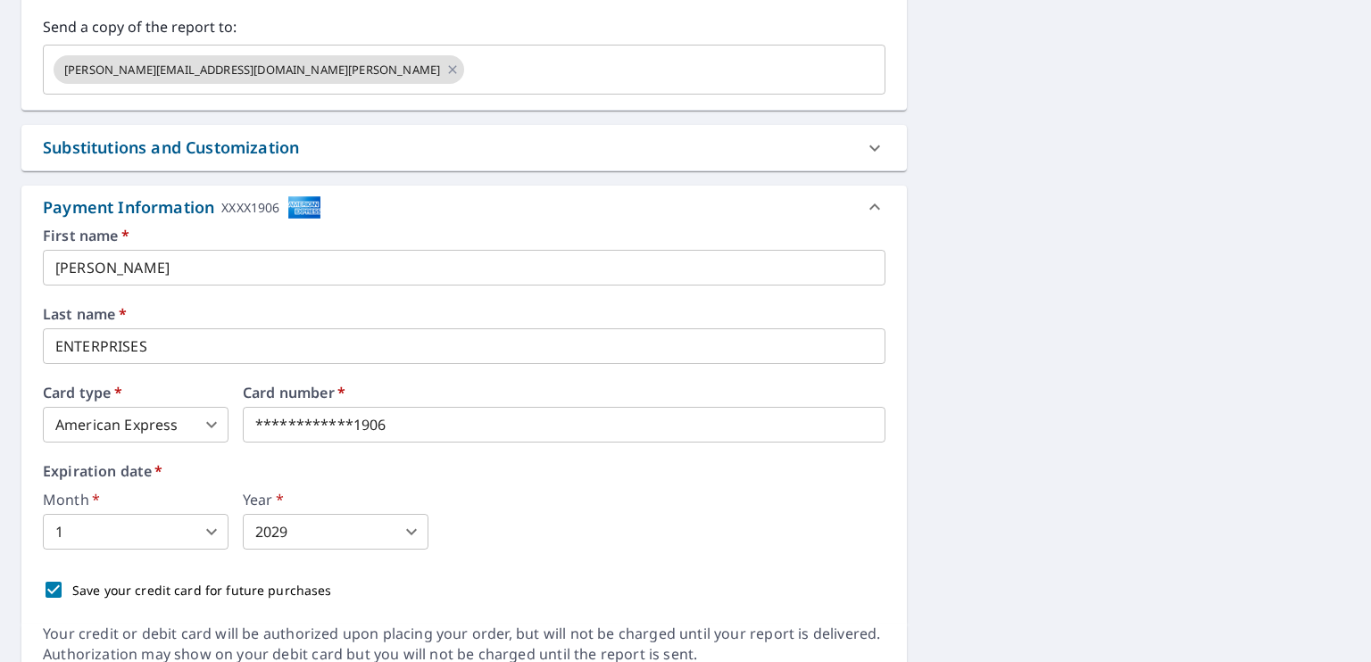
scroll to position [1236, 0]
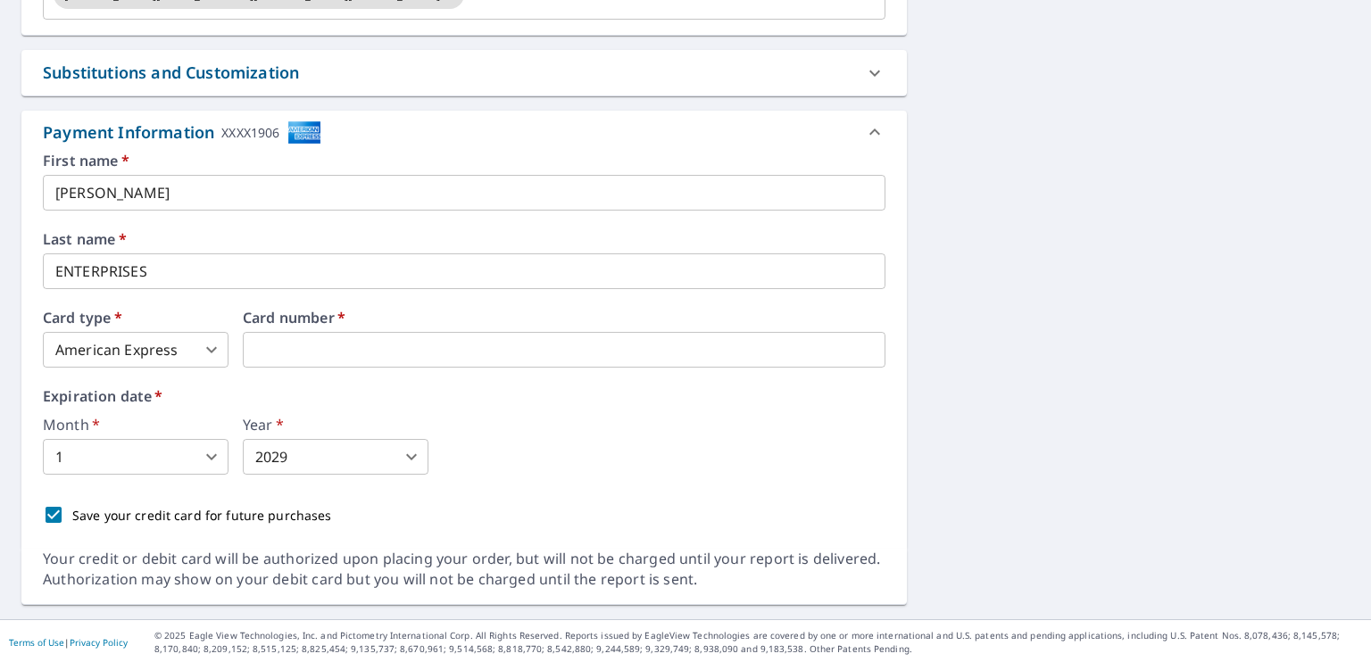
click at [207, 460] on body "PL PL Dashboard Order History Cancel Order PL Dashboard / Finalize Order Finali…" at bounding box center [685, 331] width 1371 height 662
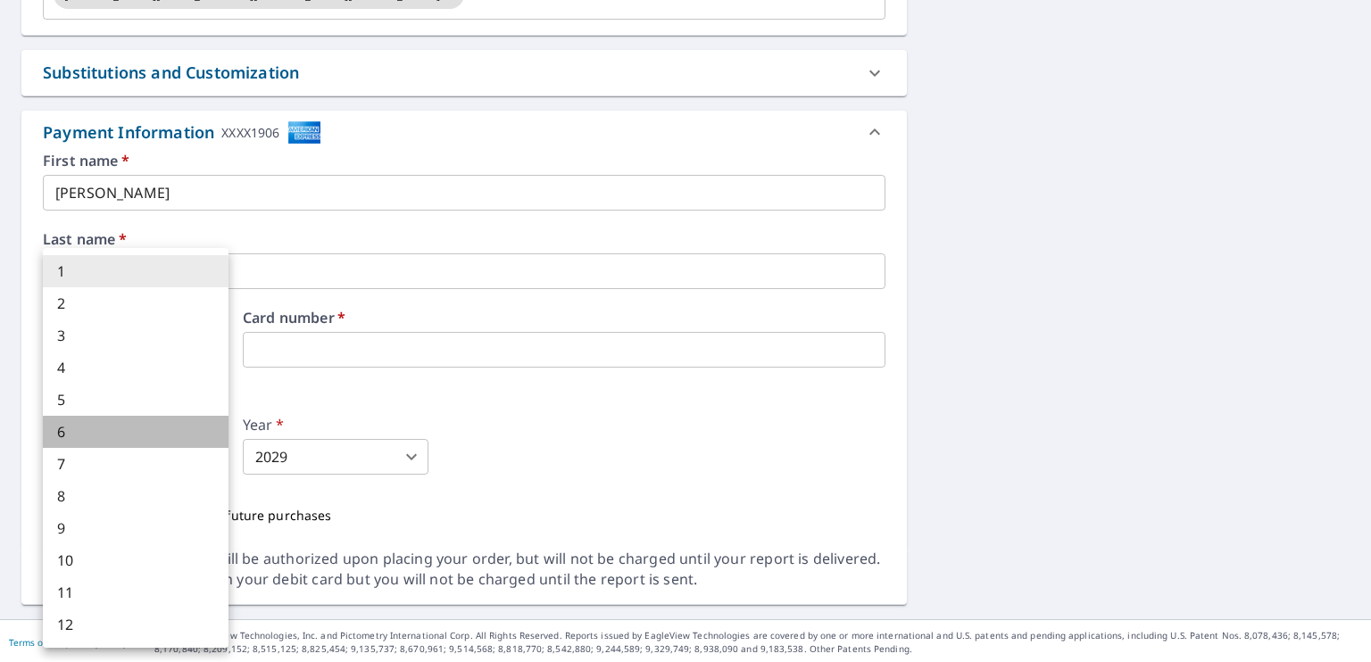
click at [115, 438] on li "6" at bounding box center [136, 432] width 186 height 32
type input "6"
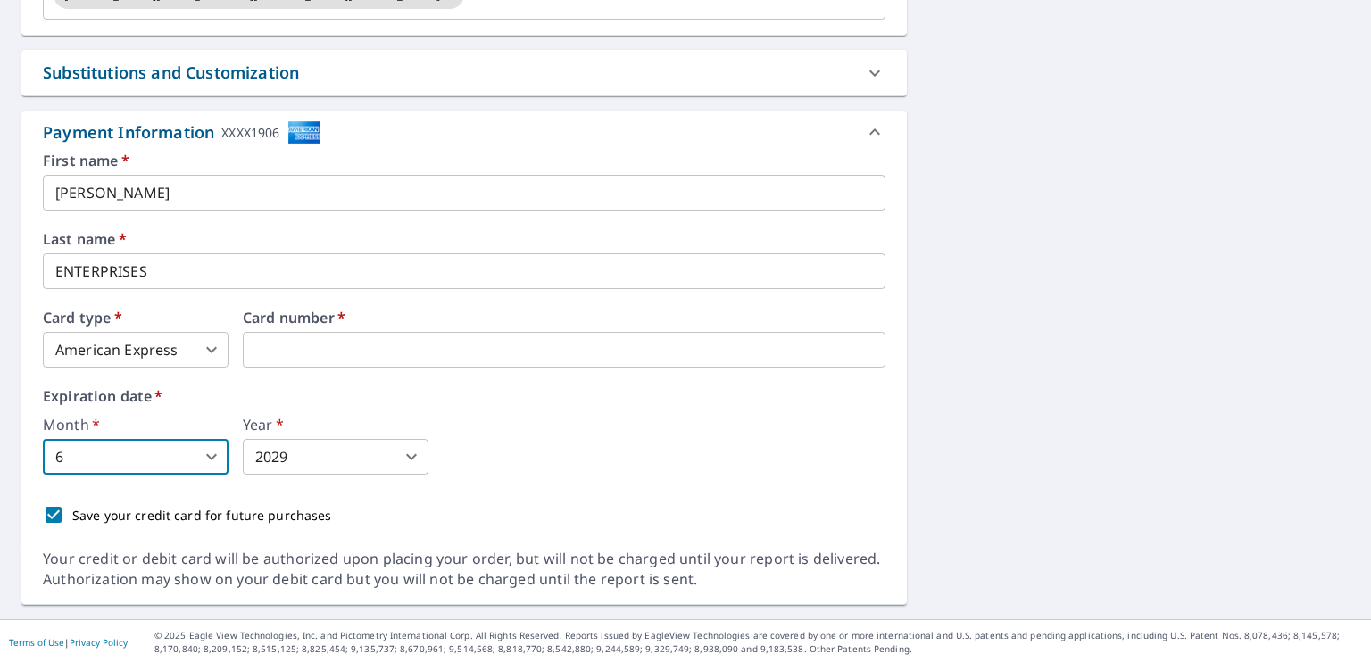
click at [414, 459] on body "PL PL Dashboard Order History Cancel Order PL Dashboard / Finalize Order Finali…" at bounding box center [685, 331] width 1371 height 662
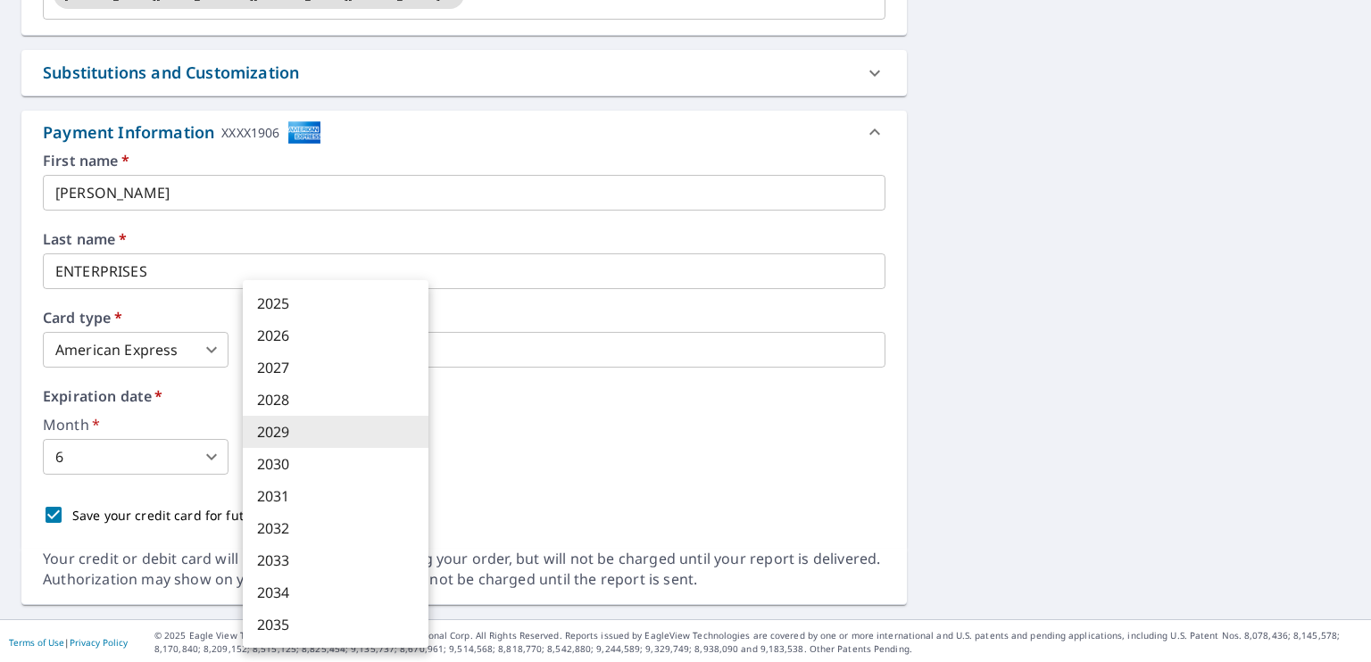
click at [318, 467] on li "2030" at bounding box center [336, 464] width 186 height 32
type input "2030"
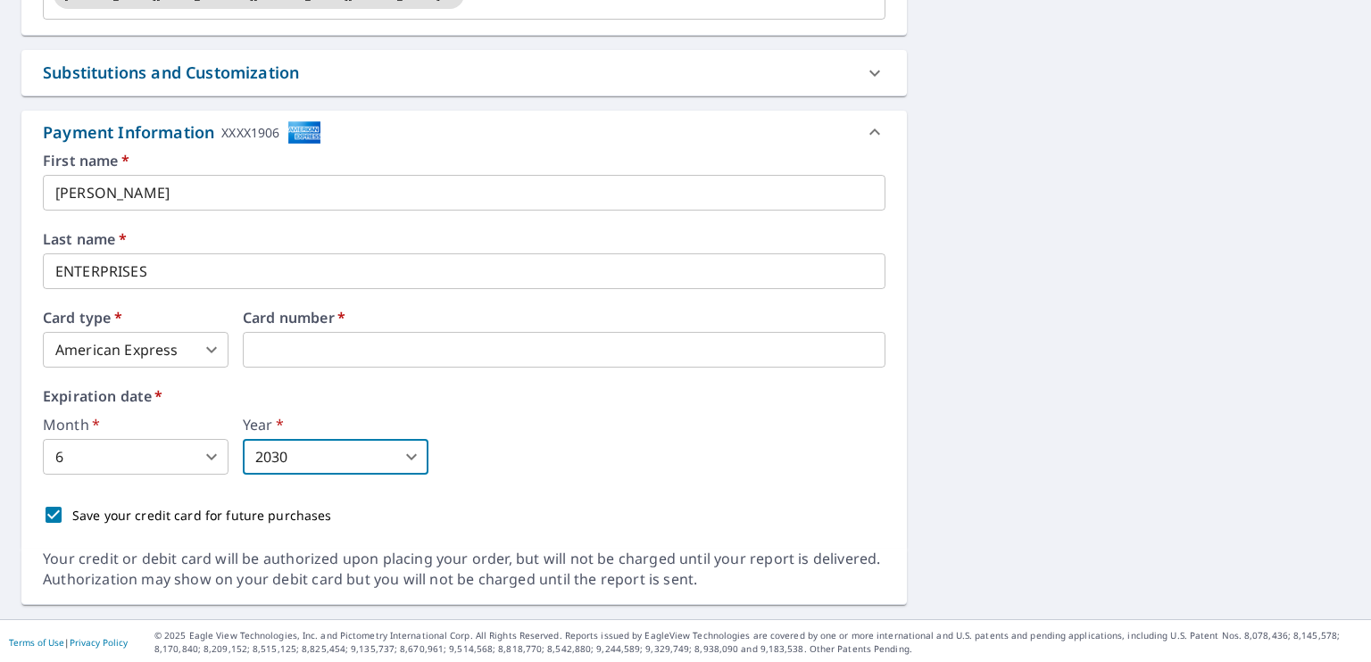
click at [504, 503] on div "Save your credit card for future purchases" at bounding box center [464, 514] width 843 height 37
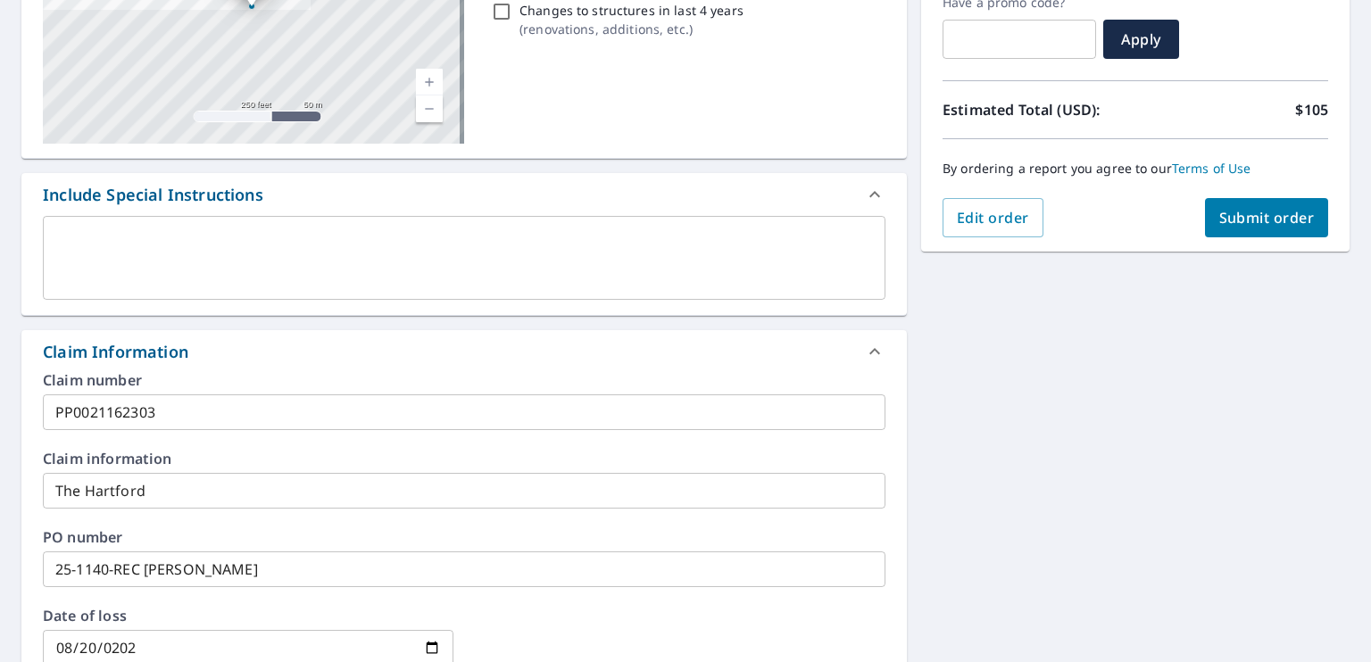
scroll to position [254, 0]
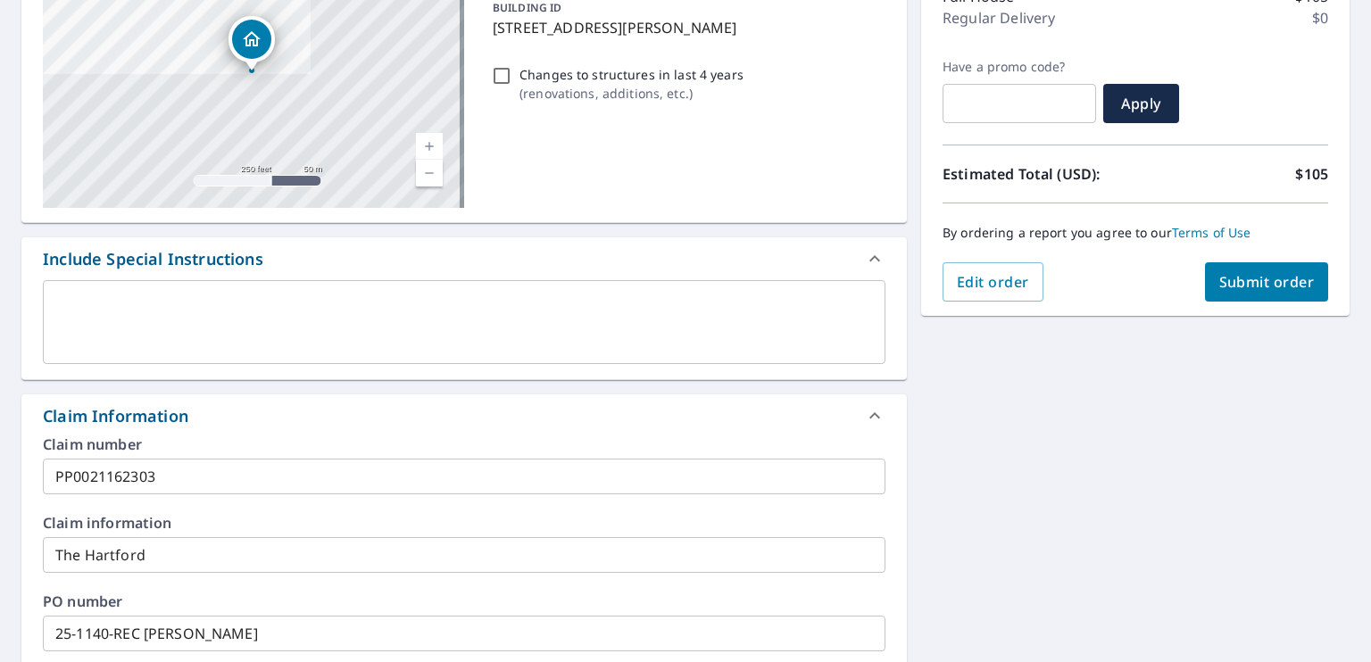
click at [1244, 274] on span "Submit order" at bounding box center [1268, 282] width 96 height 20
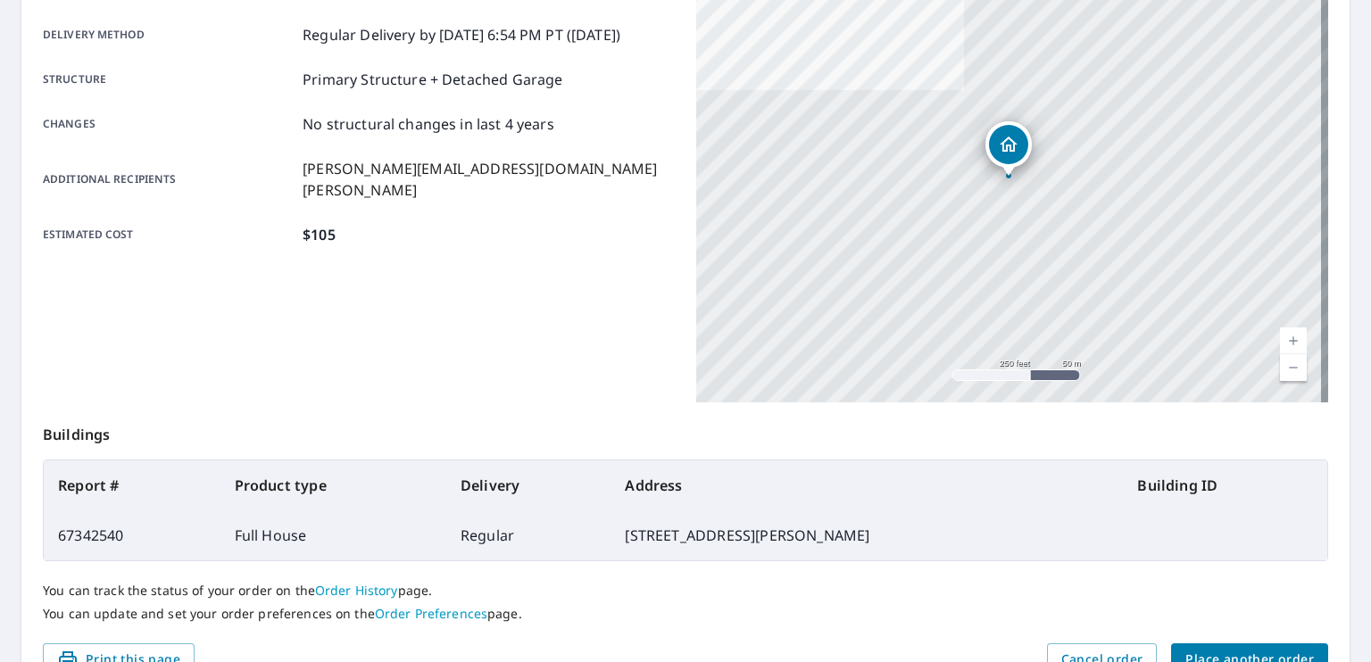
scroll to position [387, 0]
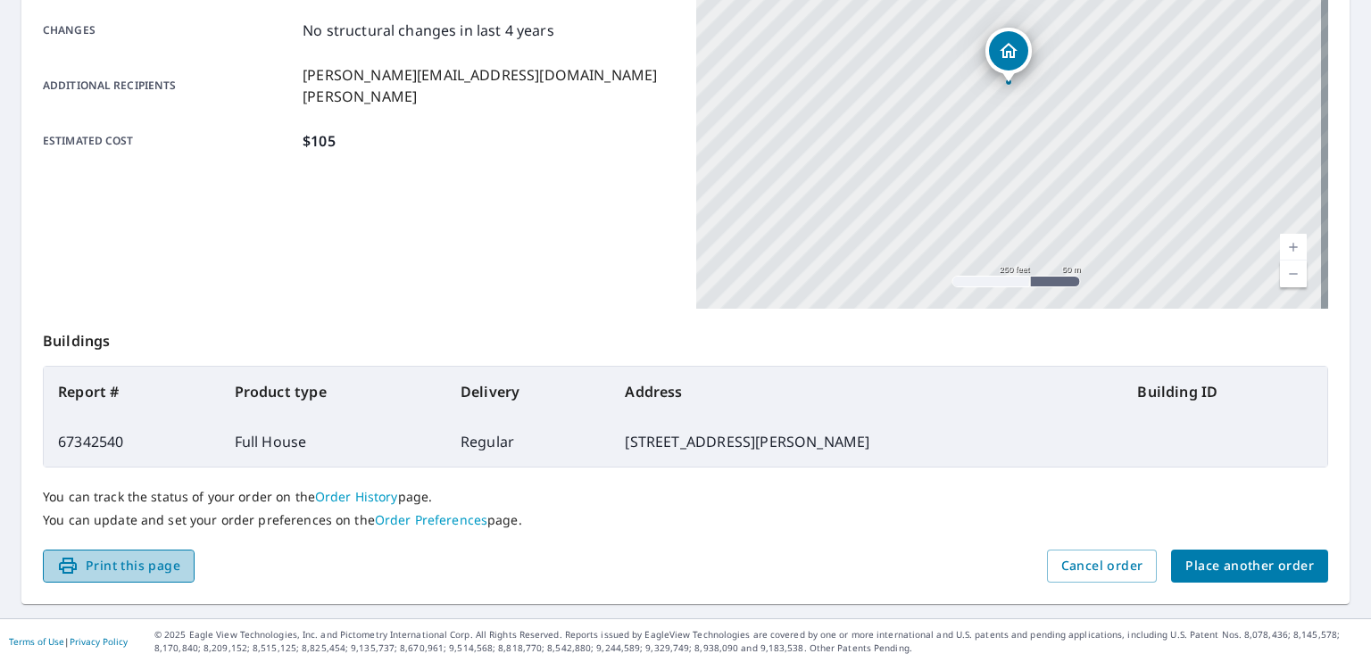
click at [108, 566] on span "Print this page" at bounding box center [118, 566] width 123 height 22
click at [364, 499] on link "Order History" at bounding box center [356, 496] width 83 height 17
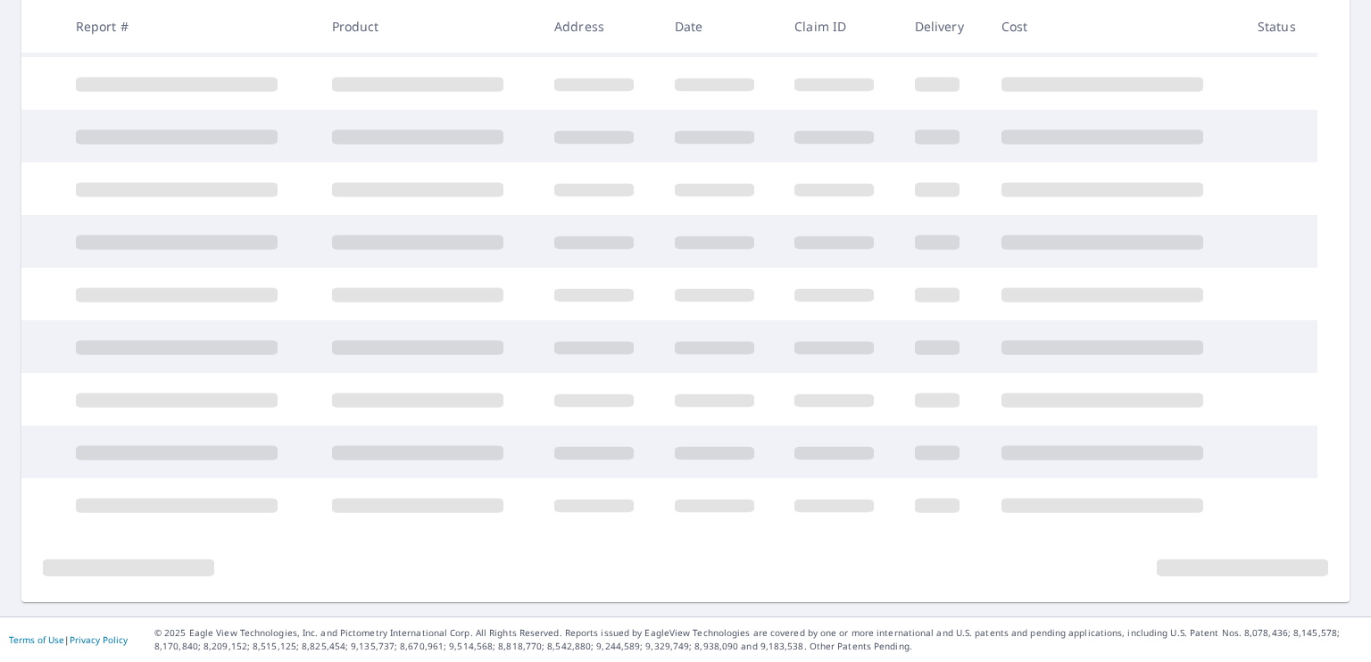
scroll to position [371, 0]
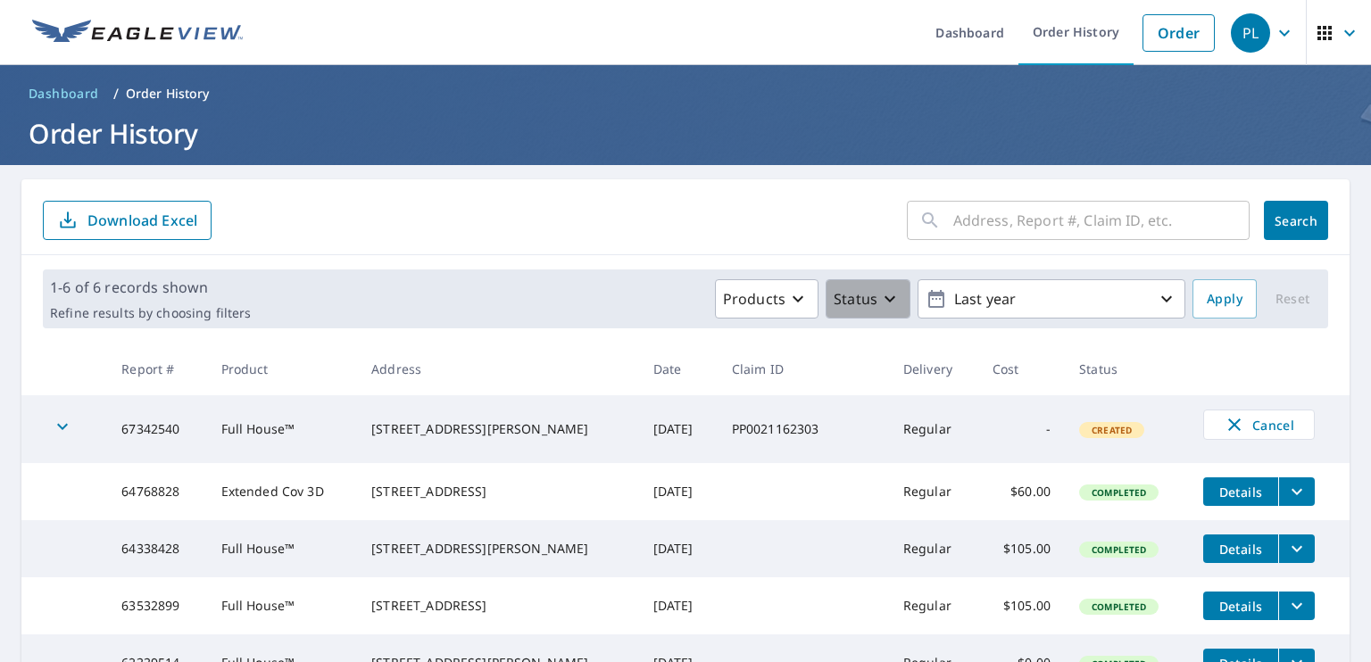
click at [883, 302] on icon "button" at bounding box center [889, 298] width 21 height 21
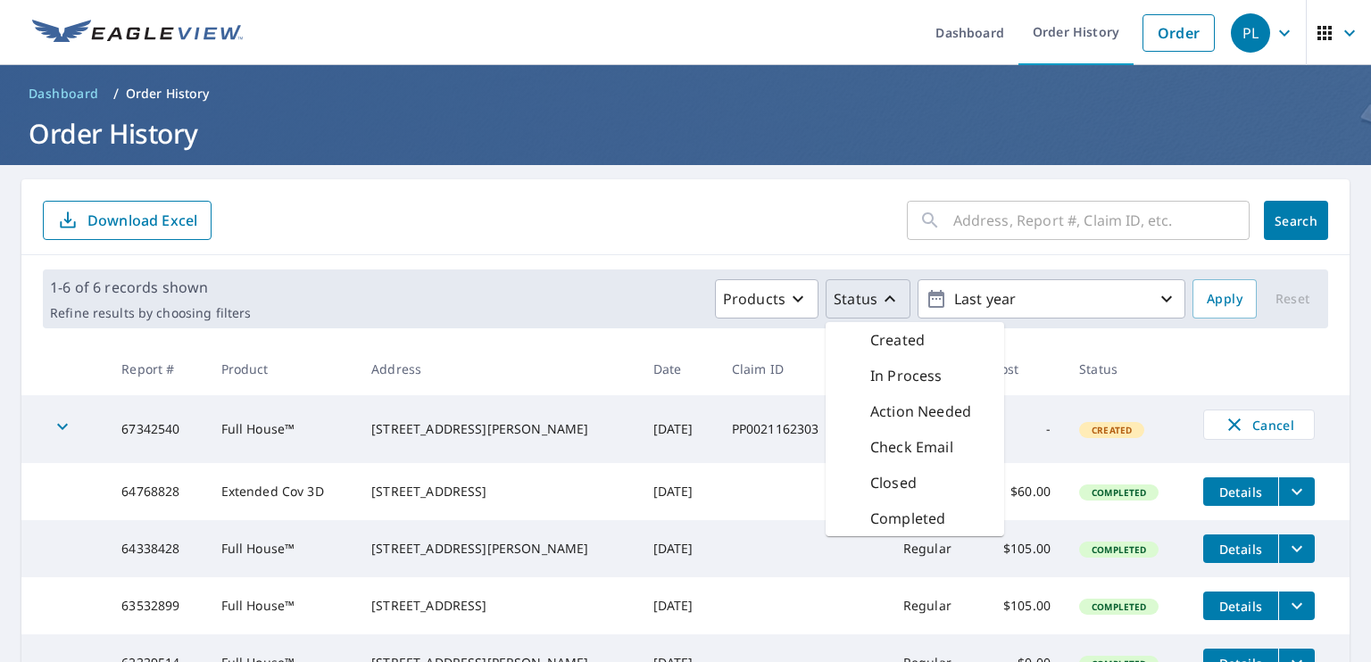
click at [600, 293] on div "Products Status Created In Process Action Needed Check Email Closed Completed L…" at bounding box center [722, 298] width 928 height 39
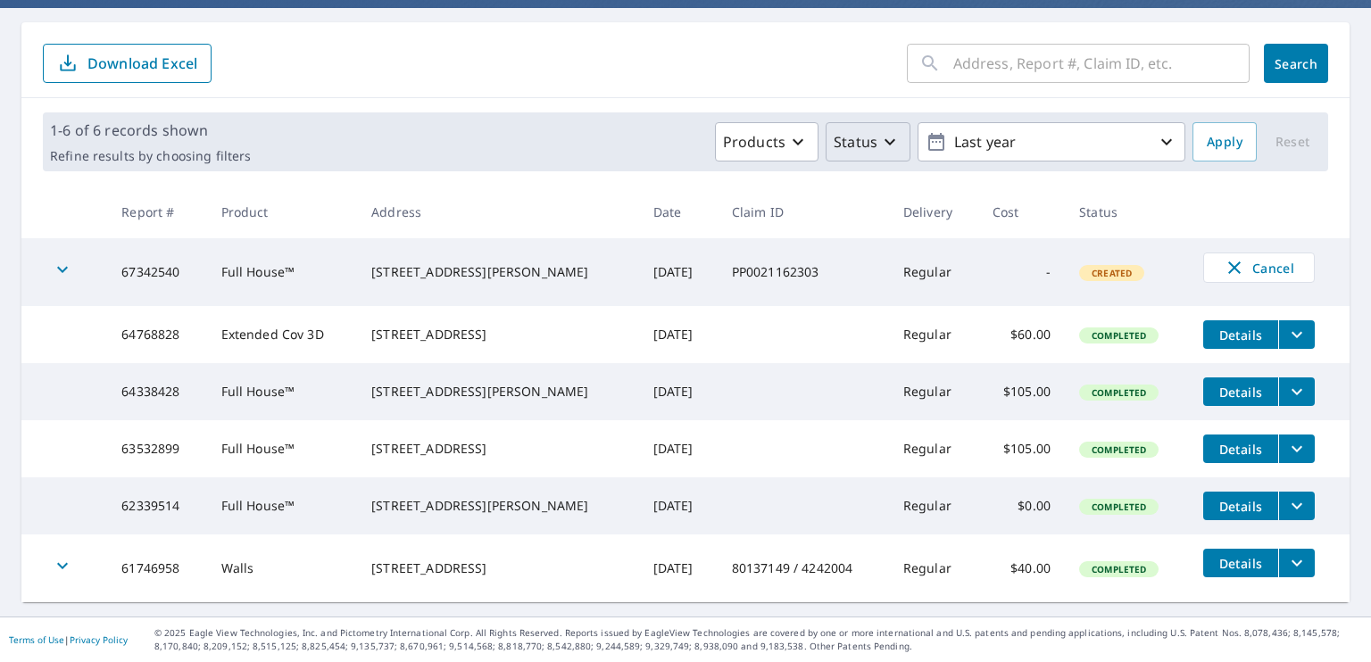
scroll to position [185, 0]
click at [508, 44] on form "​ Search Download Excel" at bounding box center [686, 63] width 1286 height 39
